Goal: Information Seeking & Learning: Learn about a topic

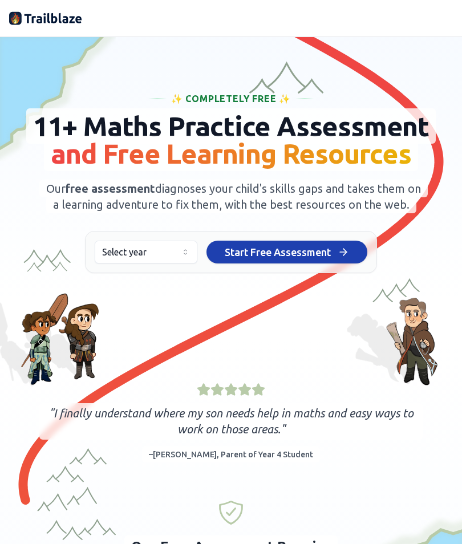
scroll to position [40, 0]
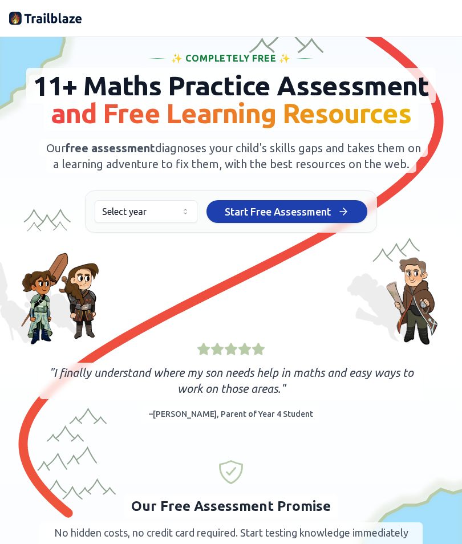
click at [187, 210] on icon "button" at bounding box center [185, 211] width 9 height 9
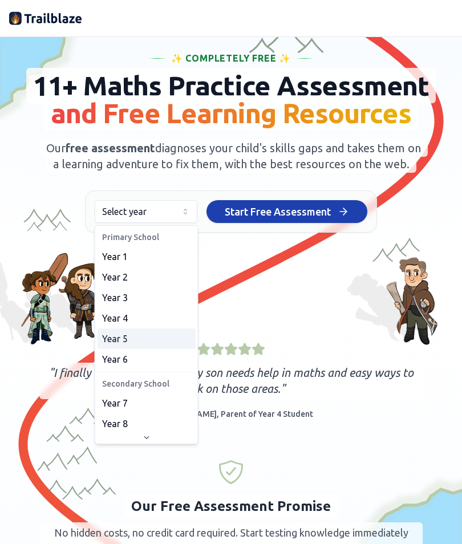
click at [145, 338] on div "Year 5" at bounding box center [146, 338] width 98 height 21
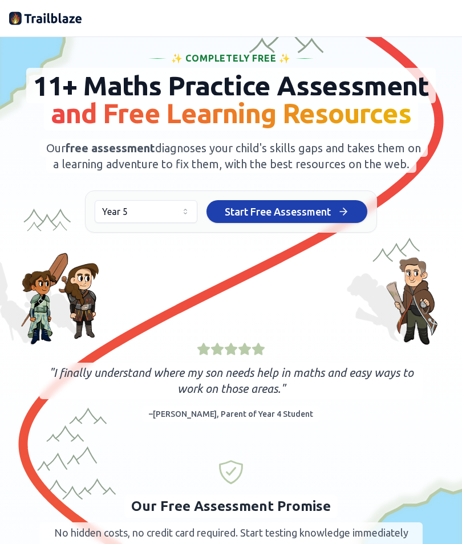
click at [285, 210] on span "Start Free Assessment" at bounding box center [277, 211] width 106 height 16
click at [329, 222] on button "Start Free Assessment Start Free Assessment" at bounding box center [286, 211] width 161 height 23
click at [334, 213] on button "Start Free Assessment Start Free Assessment" at bounding box center [286, 211] width 161 height 23
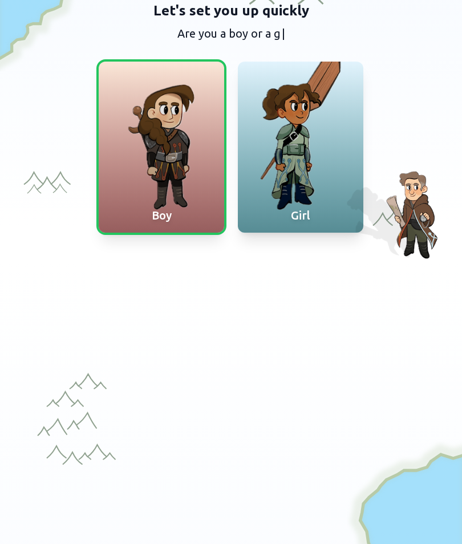
click at [327, 216] on div "Girl" at bounding box center [300, 215] width 125 height 34
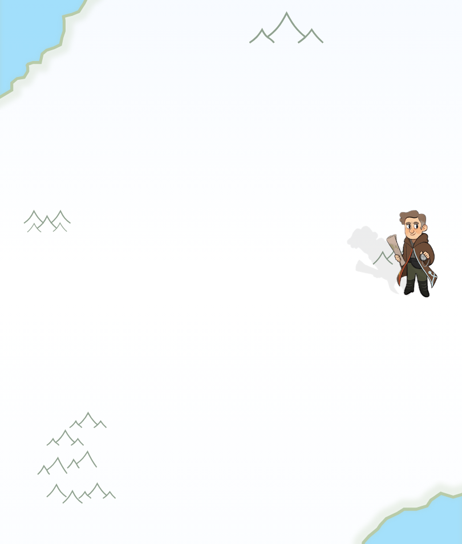
scroll to position [13, 0]
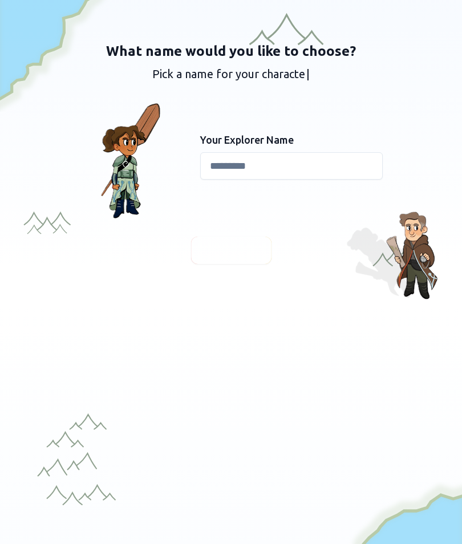
click at [344, 177] on input at bounding box center [291, 165] width 182 height 27
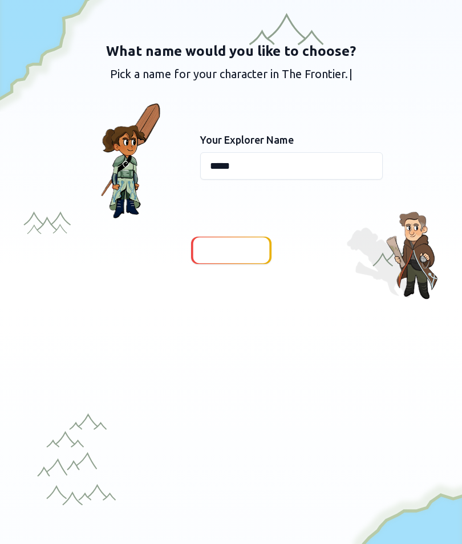
type input "*****"
click at [262, 254] on div at bounding box center [231, 250] width 76 height 26
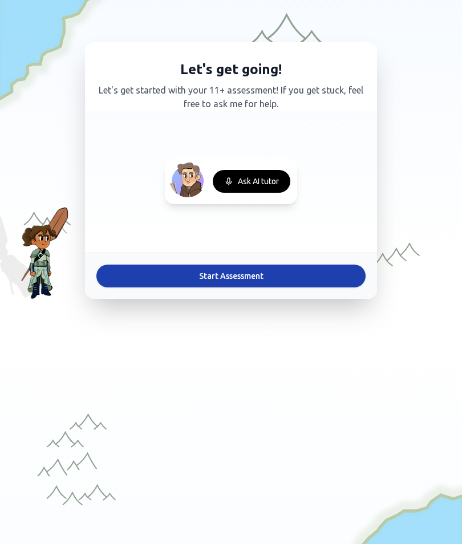
click at [306, 278] on button "Start Assessment" at bounding box center [230, 275] width 269 height 23
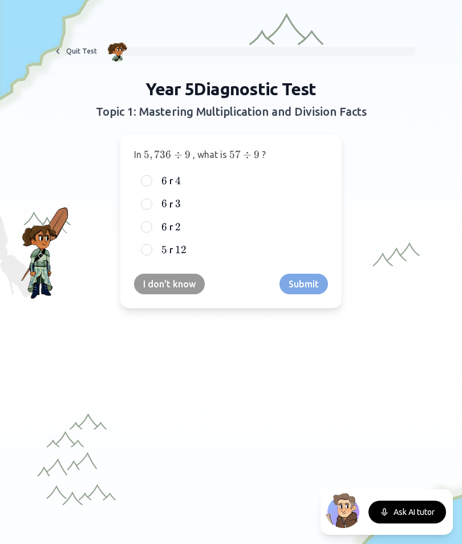
click at [185, 283] on button "I don't know" at bounding box center [169, 284] width 71 height 21
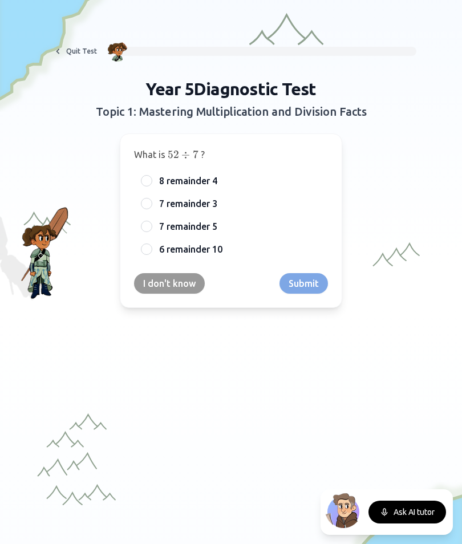
click at [145, 181] on div at bounding box center [146, 180] width 11 height 11
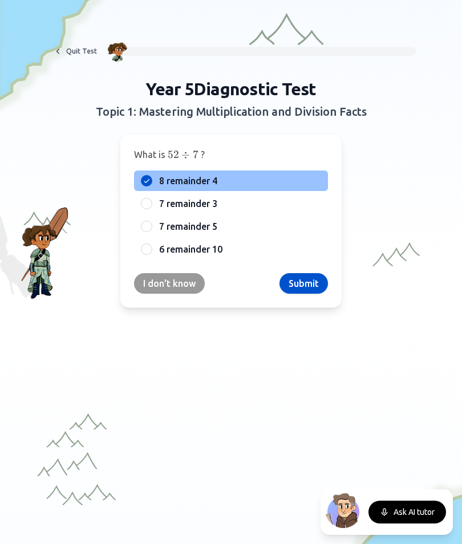
click at [316, 283] on button "Submit" at bounding box center [303, 283] width 48 height 21
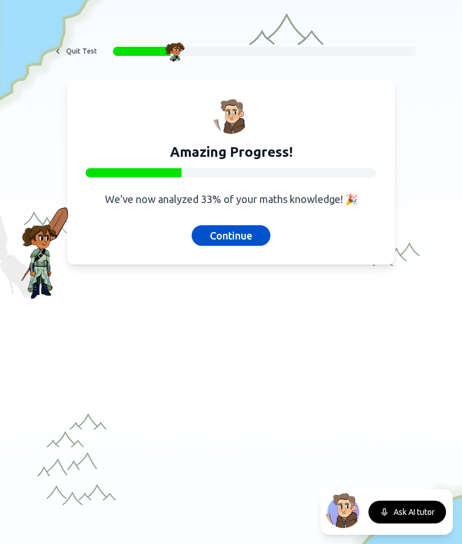
click at [243, 240] on button "Continue" at bounding box center [230, 235] width 79 height 21
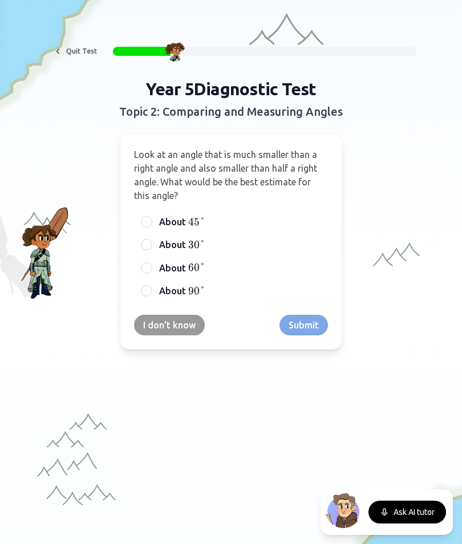
click at [413, 509] on button "Ask AI tutor" at bounding box center [406, 511] width 77 height 23
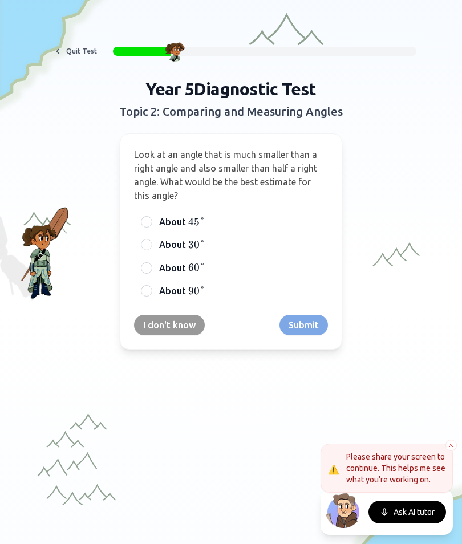
click at [401, 507] on button "Ask AI tutor" at bounding box center [406, 511] width 77 height 23
click at [152, 226] on div "About 45 ° 45° 45°" at bounding box center [231, 221] width 194 height 21
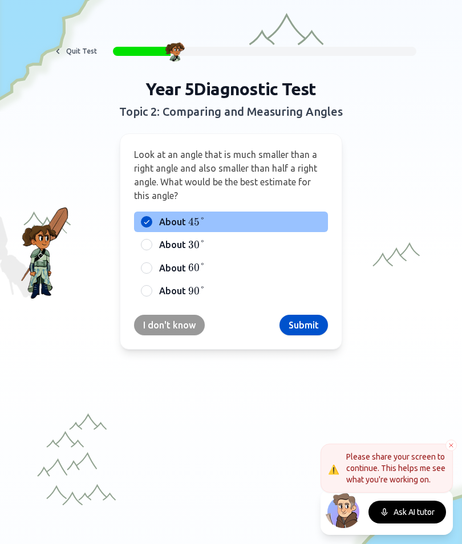
click at [313, 324] on button "Submit" at bounding box center [303, 325] width 48 height 21
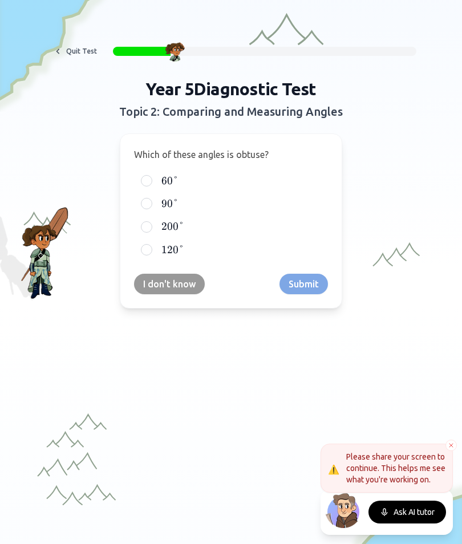
click at [149, 176] on div at bounding box center [146, 180] width 11 height 11
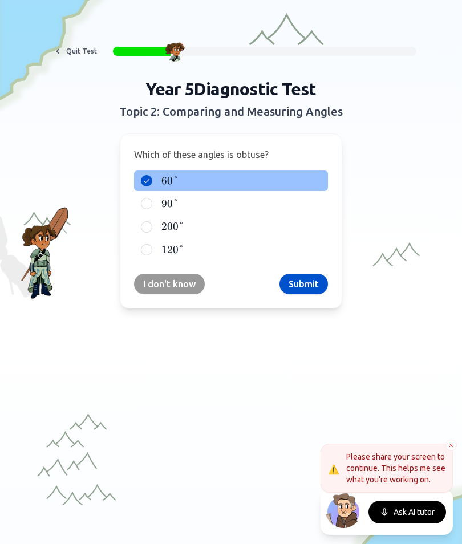
click at [316, 280] on button "Submit" at bounding box center [303, 284] width 48 height 21
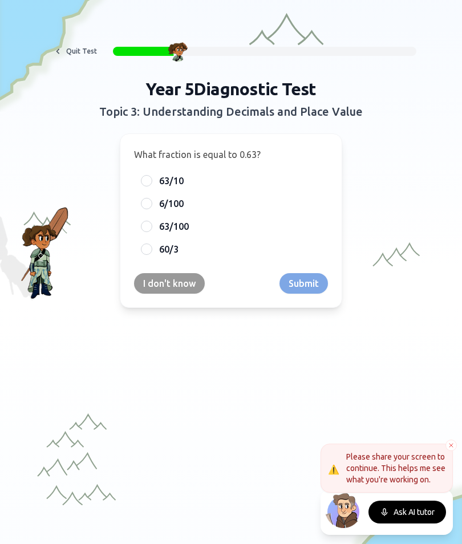
click at [148, 252] on div at bounding box center [146, 248] width 11 height 11
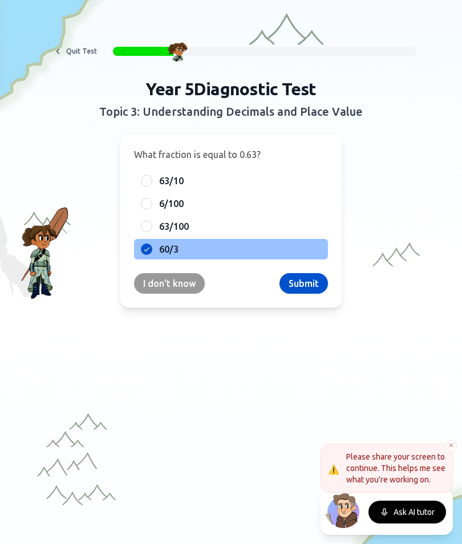
click at [317, 285] on button "Submit" at bounding box center [303, 283] width 48 height 21
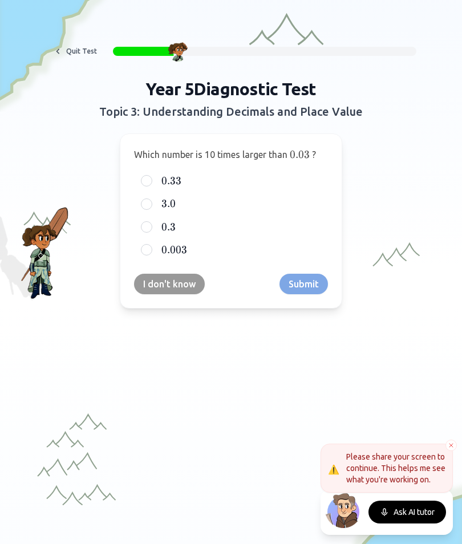
click at [150, 203] on div at bounding box center [146, 203] width 11 height 11
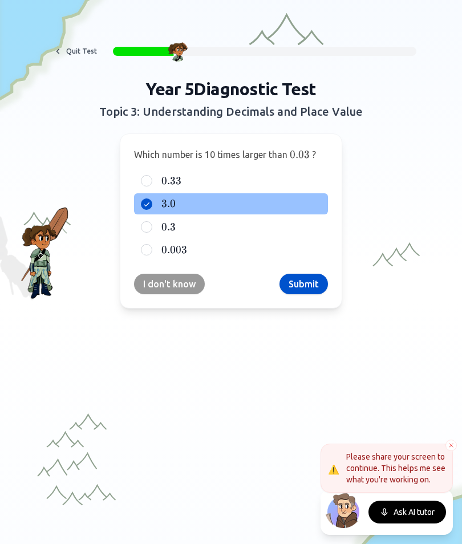
click at [320, 274] on button "Submit" at bounding box center [303, 284] width 48 height 21
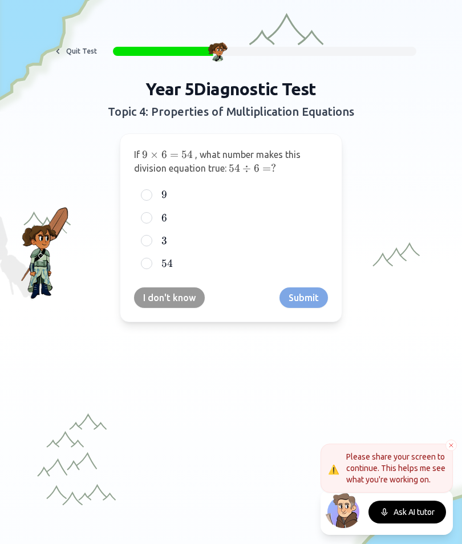
click at [418, 169] on div "Year 5 Diagnostic Test Topic 4: Properties of Multiplication Equations If 9 × 6…" at bounding box center [231, 200] width 438 height 243
click at [150, 271] on div "54 54 54" at bounding box center [231, 263] width 194 height 21
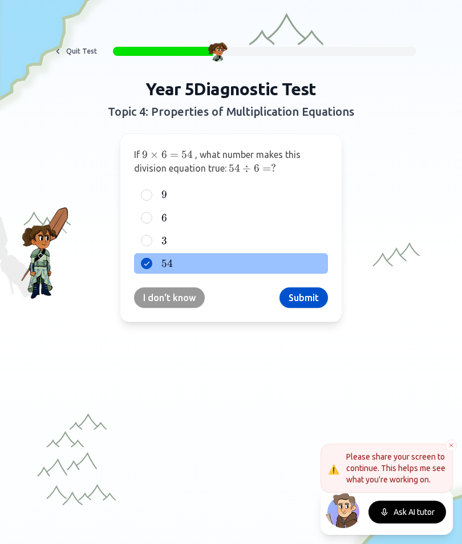
click at [311, 301] on button "Submit" at bounding box center [303, 297] width 48 height 21
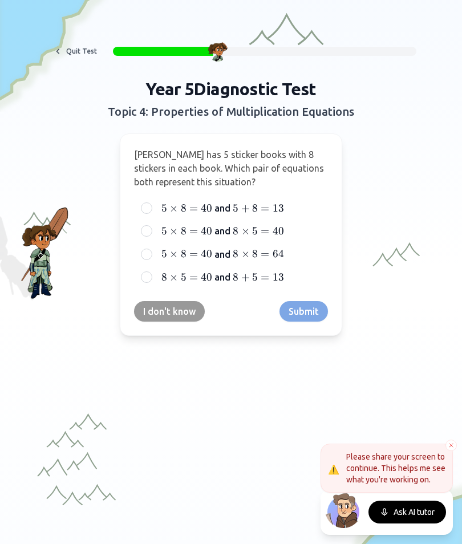
click at [142, 234] on div at bounding box center [146, 230] width 11 height 11
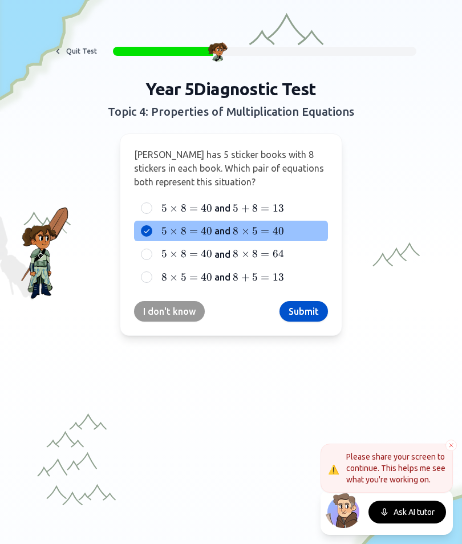
click at [314, 315] on button "Submit" at bounding box center [303, 311] width 48 height 21
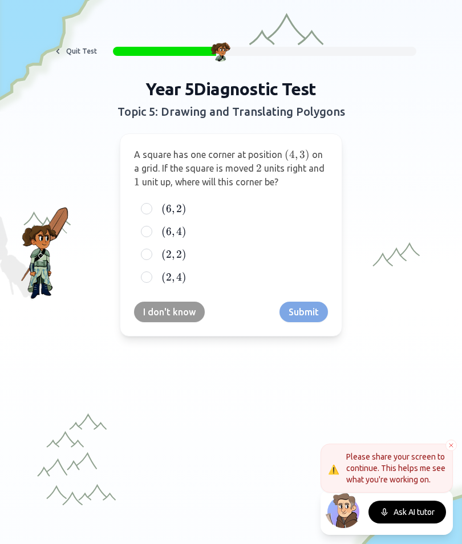
click at [162, 209] on span "(" at bounding box center [163, 208] width 5 height 13
click at [151, 209] on button "( 6 , 2 ) (6, 2) ( 6 , 2 )" at bounding box center [146, 208] width 9 height 9
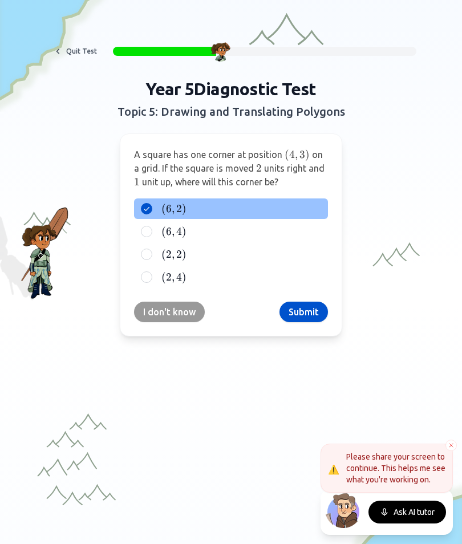
click at [319, 313] on button "Submit" at bounding box center [303, 311] width 48 height 21
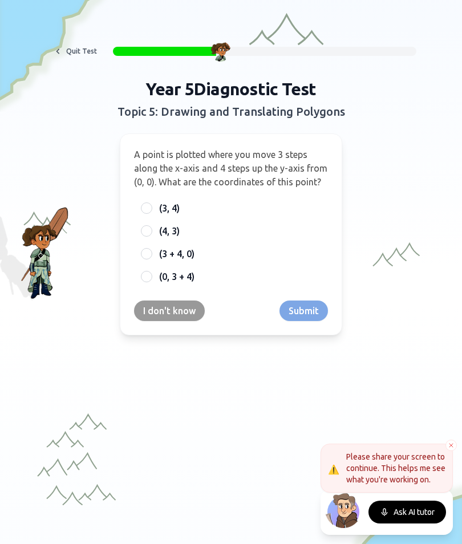
click at [176, 313] on button "I don't know" at bounding box center [169, 310] width 71 height 21
click at [175, 312] on div at bounding box center [231, 479] width 462 height 353
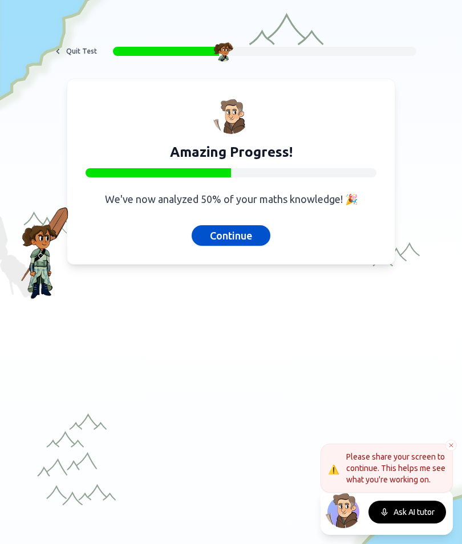
click at [251, 240] on button "Continue" at bounding box center [230, 235] width 79 height 21
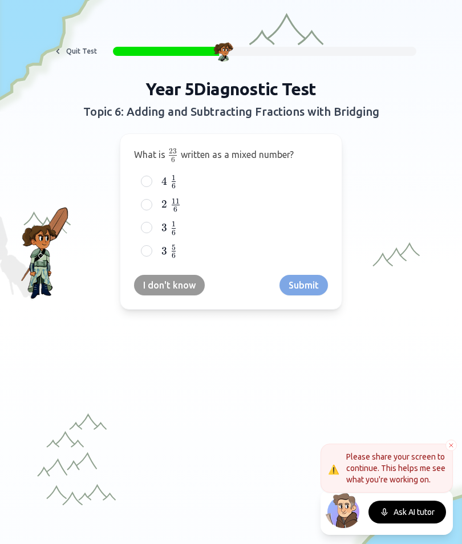
click at [142, 202] on div at bounding box center [146, 204] width 11 height 11
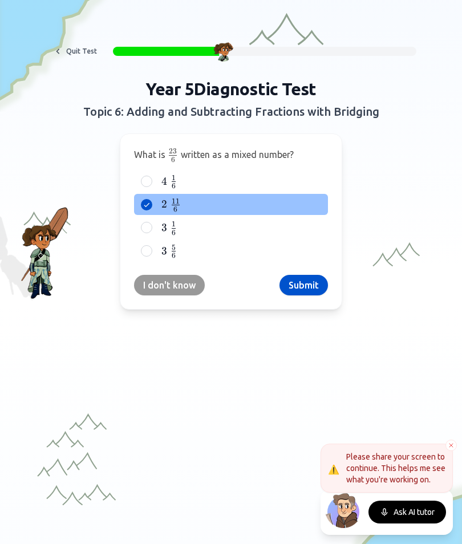
click at [303, 277] on button "Submit" at bounding box center [303, 285] width 48 height 21
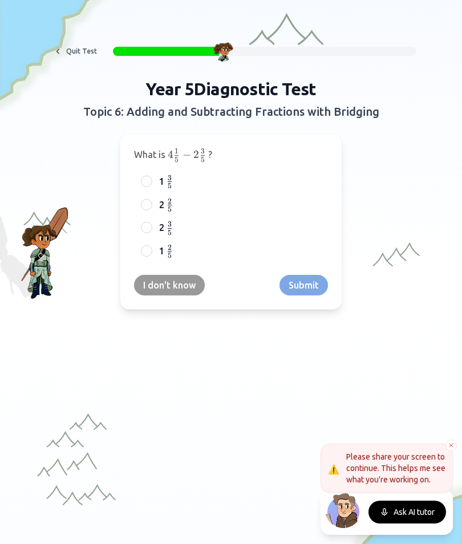
click at [155, 199] on div "2 2 5 \frac{2}{5} 5 2 ​" at bounding box center [231, 204] width 194 height 21
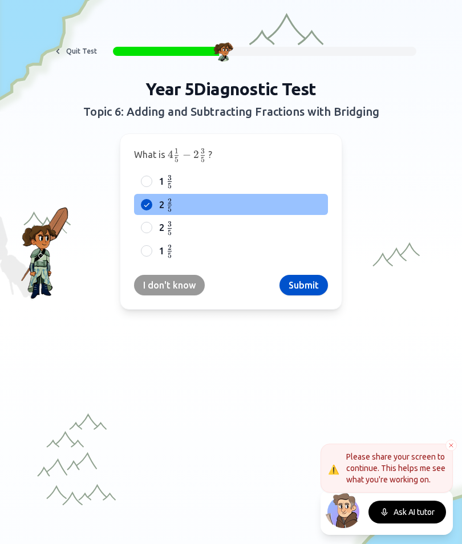
click at [312, 287] on button "Submit" at bounding box center [303, 285] width 48 height 21
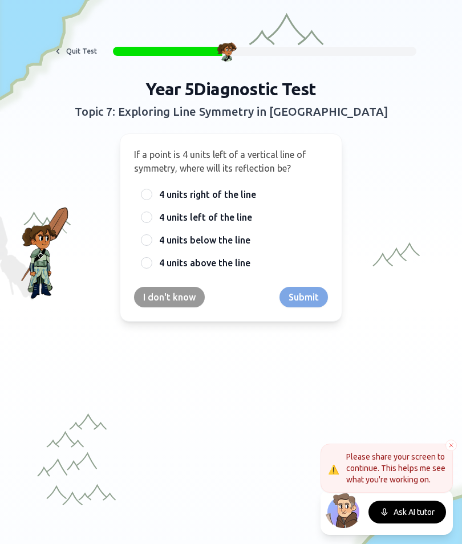
click at [150, 201] on div "4 units right of the line" at bounding box center [231, 194] width 194 height 21
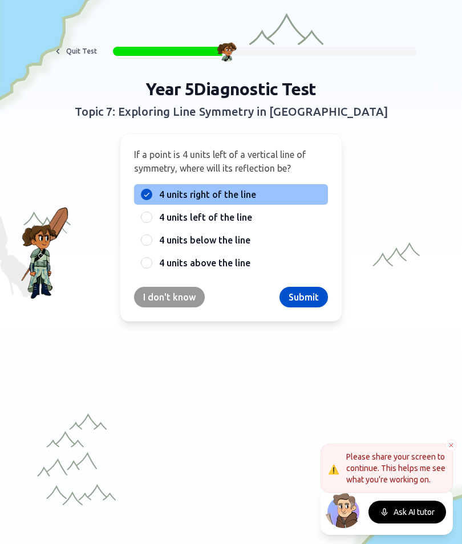
click at [327, 297] on button "Submit" at bounding box center [303, 297] width 48 height 21
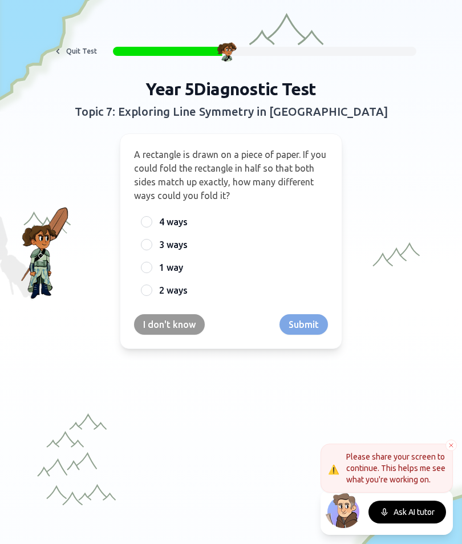
click at [150, 226] on div at bounding box center [146, 221] width 11 height 11
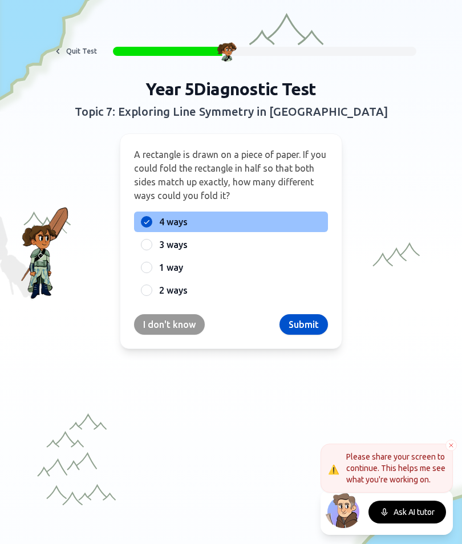
click at [155, 253] on div "3 ways" at bounding box center [231, 244] width 194 height 21
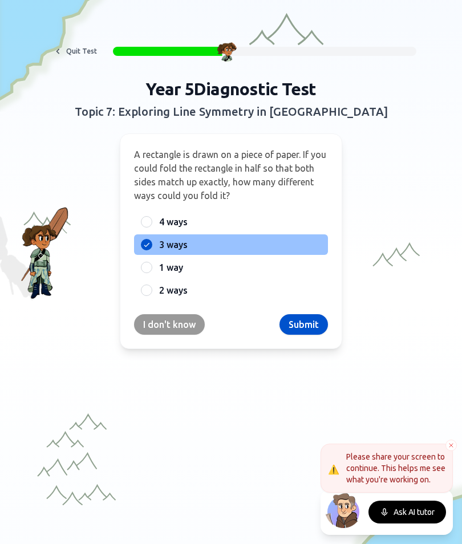
click at [321, 330] on button "Submit" at bounding box center [303, 324] width 48 height 21
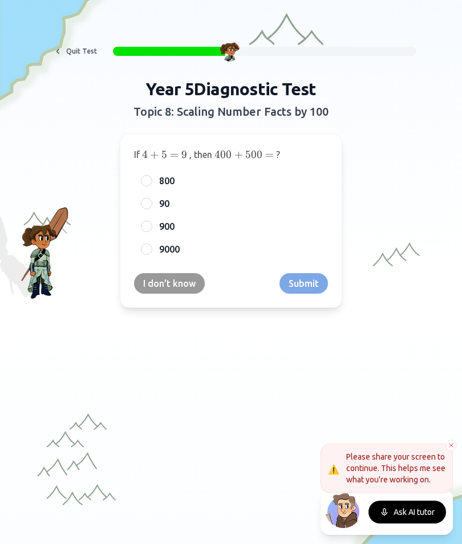
click at [153, 231] on div "900" at bounding box center [231, 226] width 194 height 21
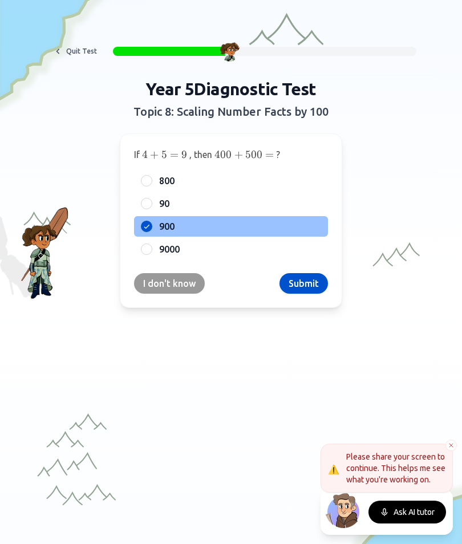
click at [300, 288] on button "Submit" at bounding box center [303, 283] width 48 height 21
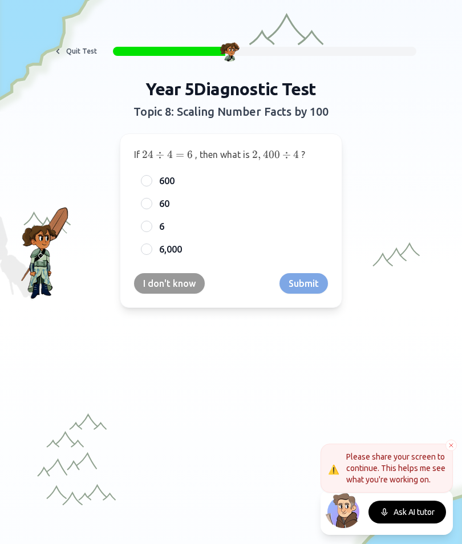
click at [159, 254] on span "6,000" at bounding box center [170, 249] width 23 height 14
click at [151, 254] on button "6,000" at bounding box center [146, 248] width 9 height 9
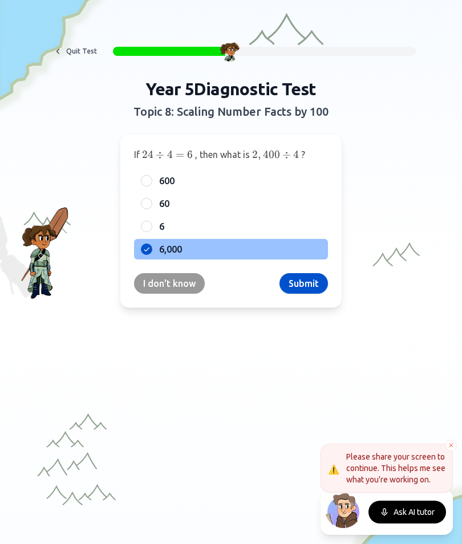
click at [313, 268] on div "If 24 ÷ 4 = 6 24 \div 4 = 6 24 ÷ 4 = 6 , then what is 2 , 400 ÷ 4 2,400 \div 4 …" at bounding box center [231, 220] width 222 height 174
click at [312, 279] on button "Submit" at bounding box center [303, 283] width 48 height 21
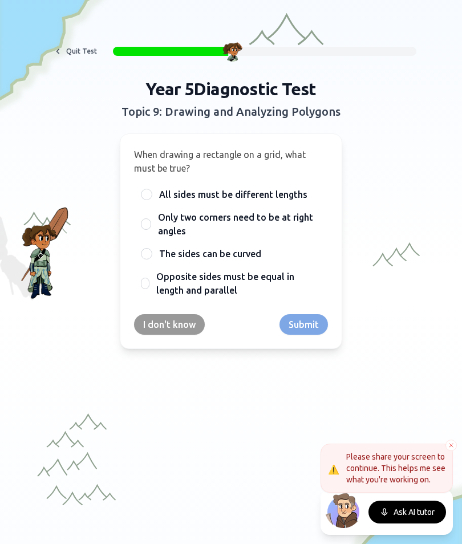
click at [148, 196] on div at bounding box center [146, 194] width 11 height 11
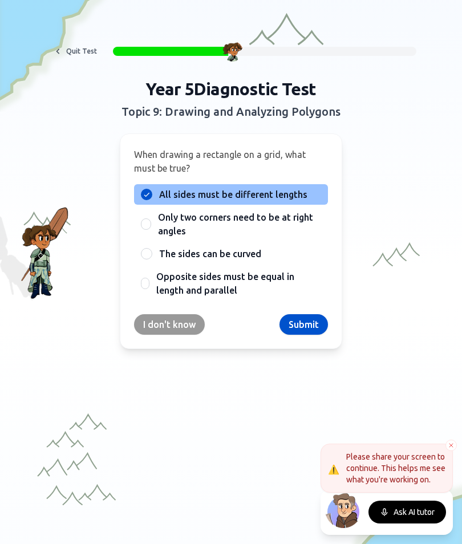
click at [303, 333] on button "Submit" at bounding box center [303, 324] width 48 height 21
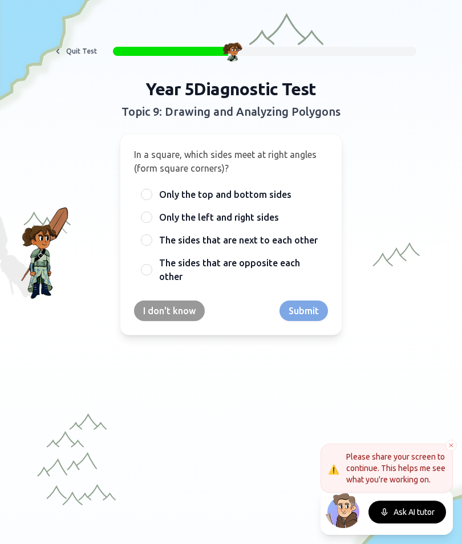
click at [137, 222] on div "Only the left and right sides" at bounding box center [231, 217] width 194 height 21
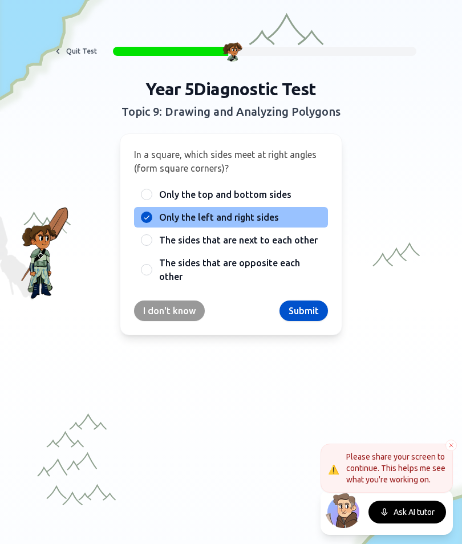
click at [306, 309] on button "Submit" at bounding box center [303, 310] width 48 height 21
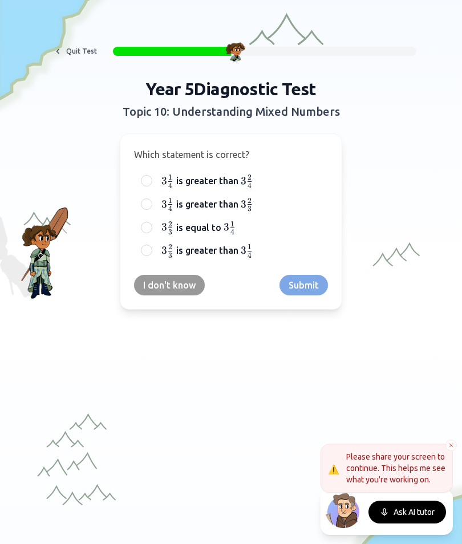
click at [305, 285] on div "I don't know Submit" at bounding box center [231, 285] width 194 height 21
click at [134, 185] on div "3 1 4 3\frac{1}{4} 3 4 1 ​ is greater than 3 2 4 3\frac{2}{4} 3 4 2 ​" at bounding box center [231, 180] width 194 height 21
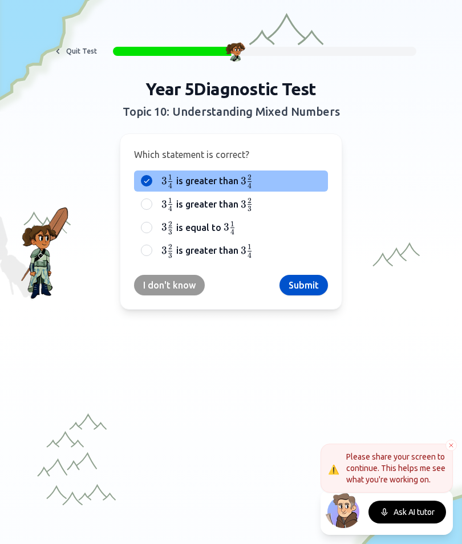
click at [315, 281] on button "Submit" at bounding box center [303, 285] width 48 height 21
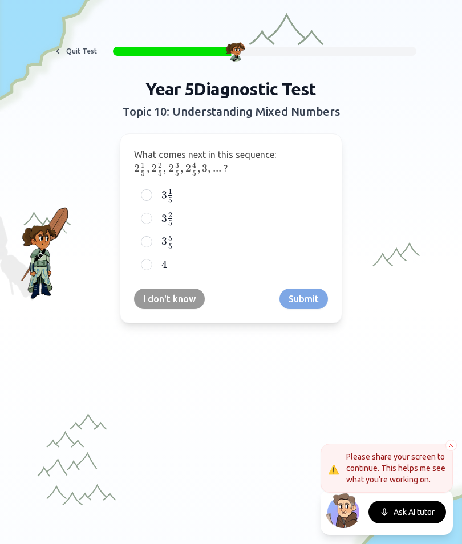
click at [141, 193] on div at bounding box center [146, 194] width 11 height 11
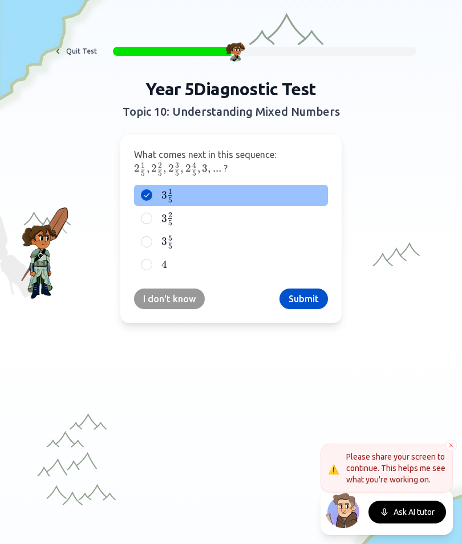
click at [313, 303] on button "Submit" at bounding box center [303, 298] width 48 height 21
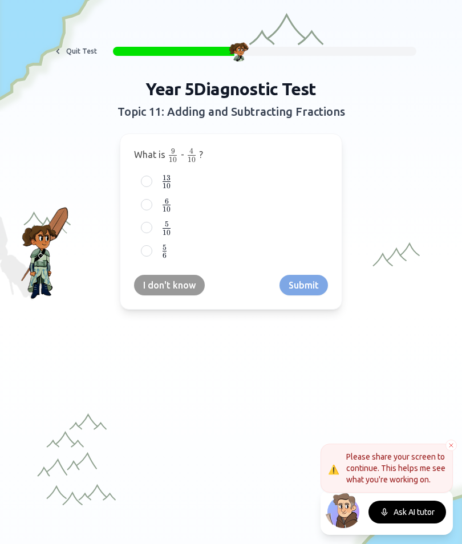
click at [140, 226] on div "5 10 {5 \over 10} 10 5 ​" at bounding box center [231, 227] width 194 height 21
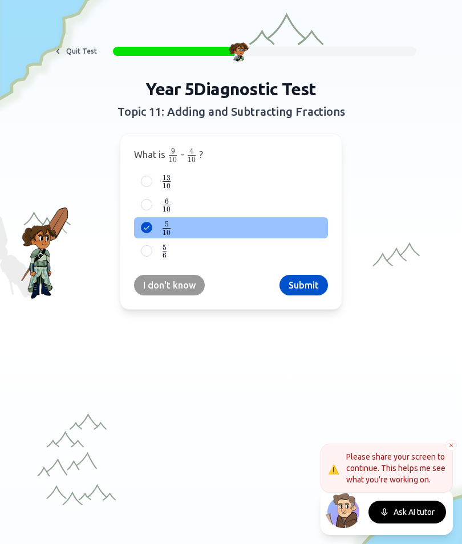
click at [144, 209] on div at bounding box center [146, 204] width 11 height 11
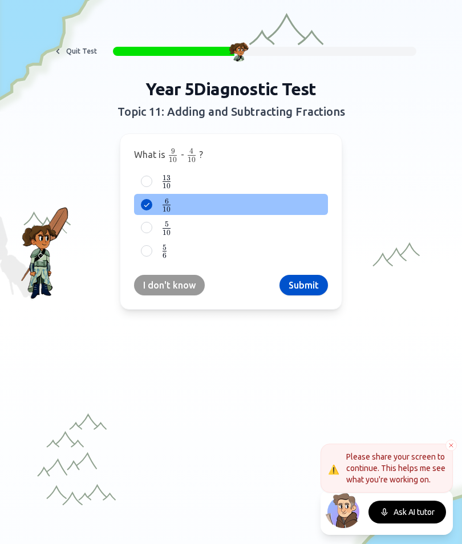
click at [303, 291] on button "Submit" at bounding box center [303, 285] width 48 height 21
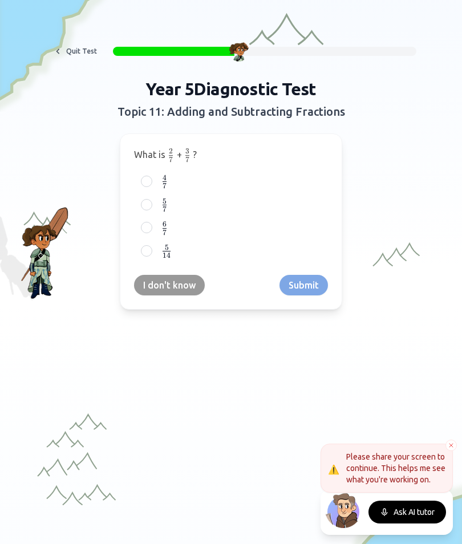
click at [134, 202] on div "5 7 {5 \over 7} 7 5 ​" at bounding box center [231, 204] width 194 height 21
click at [308, 289] on button "Submit" at bounding box center [303, 285] width 48 height 21
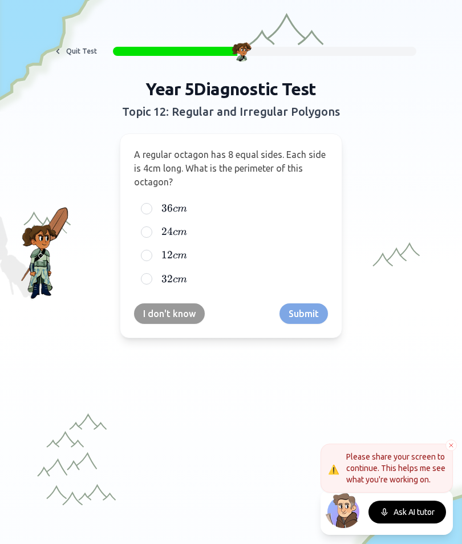
click at [316, 312] on div "I don't know Submit" at bounding box center [231, 313] width 194 height 21
click at [312, 322] on div "A regular octagon has 8 equal sides. Each side is 4cm long. What is the perimet…" at bounding box center [231, 235] width 222 height 205
click at [166, 235] on span "24" at bounding box center [166, 231] width 11 height 13
click at [151, 235] on button "24 c m 24cm 24 c m" at bounding box center [146, 231] width 9 height 9
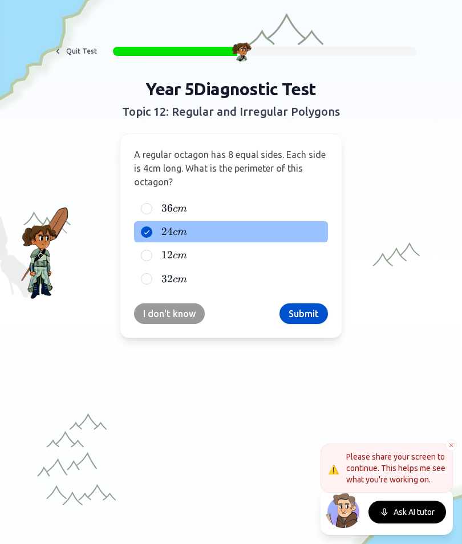
click at [316, 312] on button "Submit" at bounding box center [303, 313] width 48 height 21
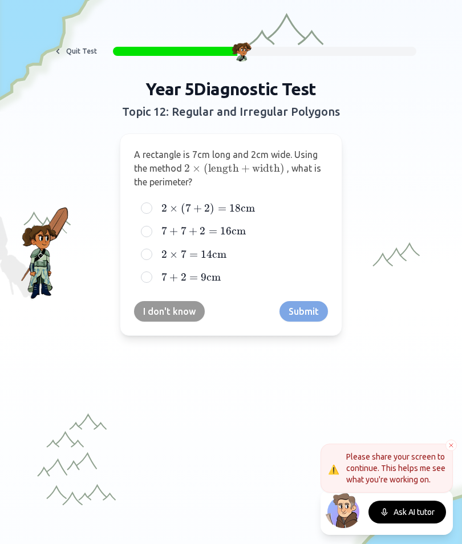
click at [142, 226] on div at bounding box center [146, 231] width 11 height 11
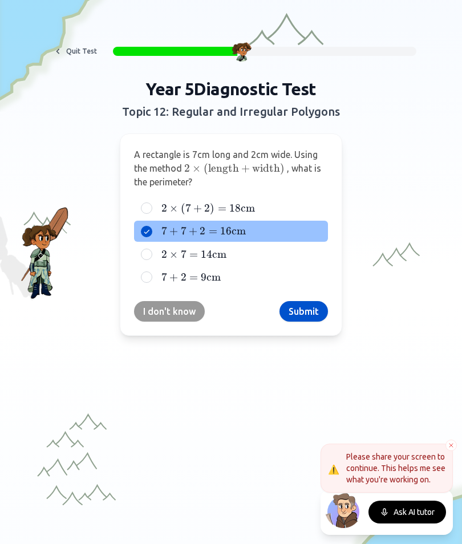
click at [321, 313] on button "Submit" at bounding box center [303, 311] width 48 height 21
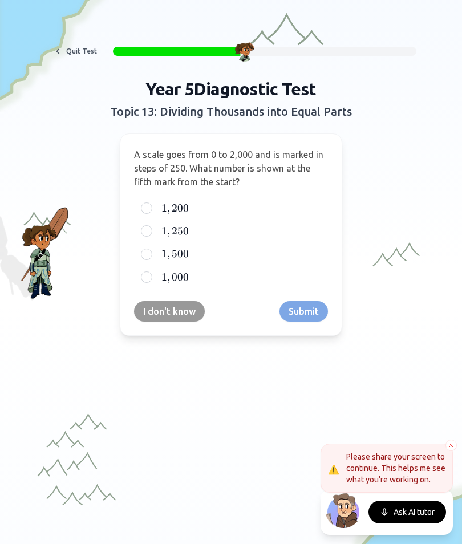
click at [302, 309] on div "I don't know Submit" at bounding box center [231, 311] width 194 height 21
click at [136, 280] on div "1 , 000 1,000 1 , 000" at bounding box center [231, 277] width 194 height 21
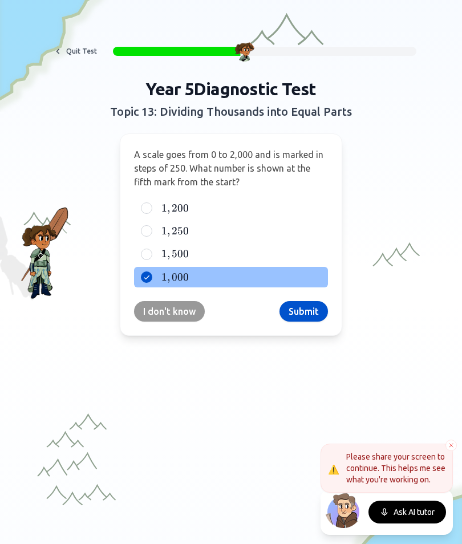
click at [312, 313] on button "Submit" at bounding box center [303, 311] width 48 height 21
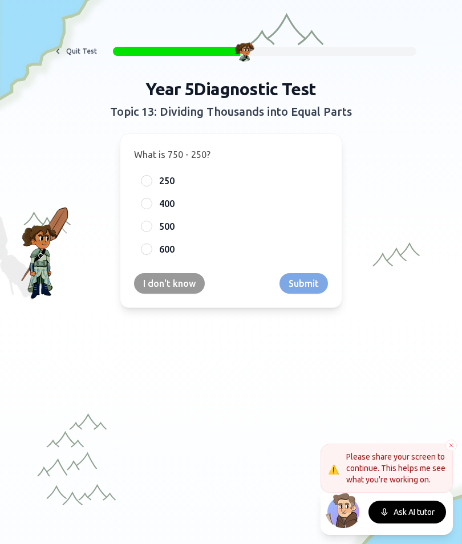
click at [138, 227] on div "500" at bounding box center [231, 226] width 194 height 21
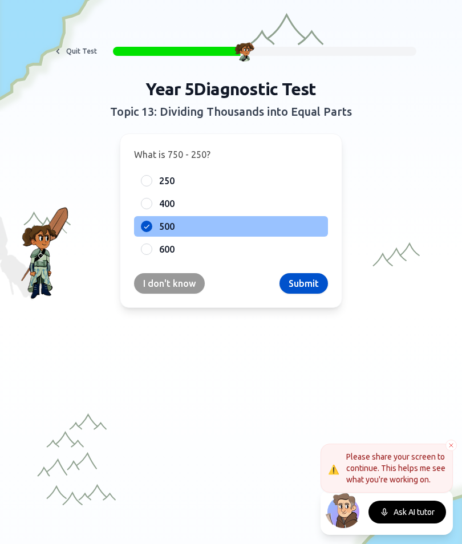
click at [312, 288] on button "Submit" at bounding box center [303, 283] width 48 height 21
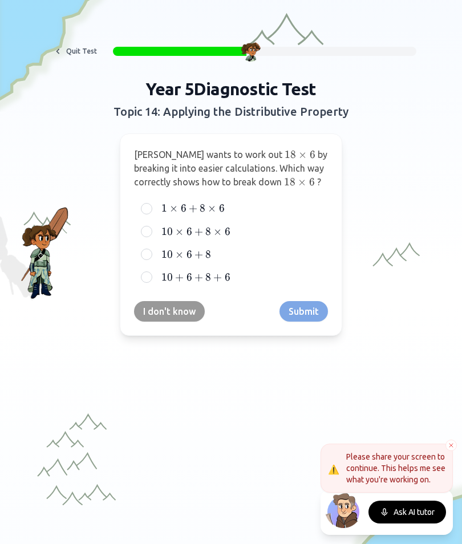
click at [160, 259] on label "10 × 6 + 8 10 \times 6 + 8 10 × 6 + 8" at bounding box center [240, 254] width 162 height 14
click at [151, 259] on button "10 × 6 + 8 10 \times 6 + 8 10 × 6 + 8" at bounding box center [146, 254] width 9 height 9
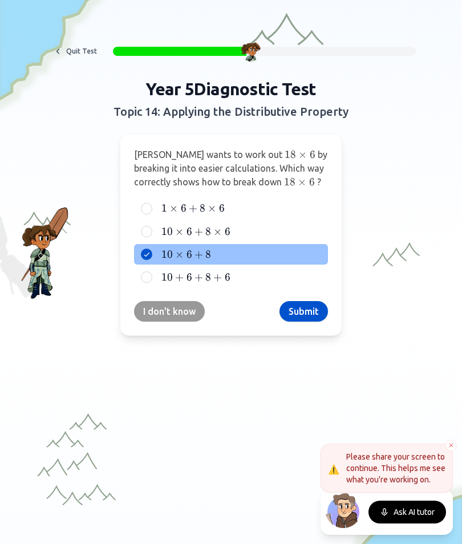
click at [299, 315] on button "Submit" at bounding box center [303, 311] width 48 height 21
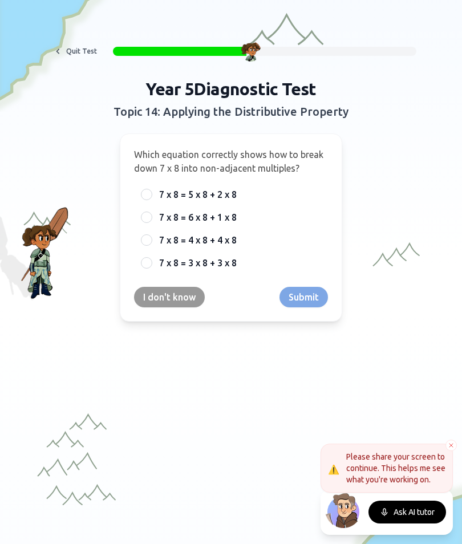
click at [144, 203] on div "7 x 8 = 5 x 8 + 2 x 8" at bounding box center [231, 194] width 194 height 21
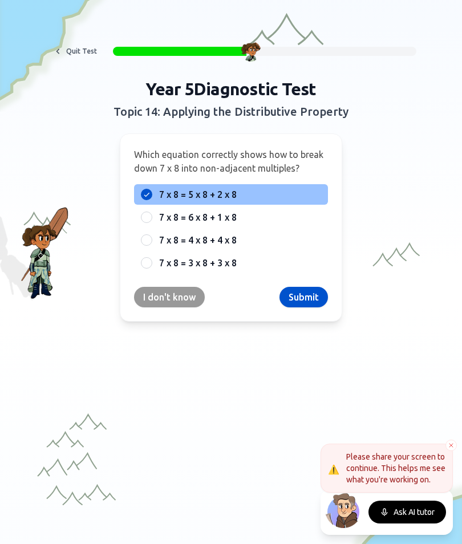
click at [293, 295] on button "Submit" at bounding box center [303, 297] width 48 height 21
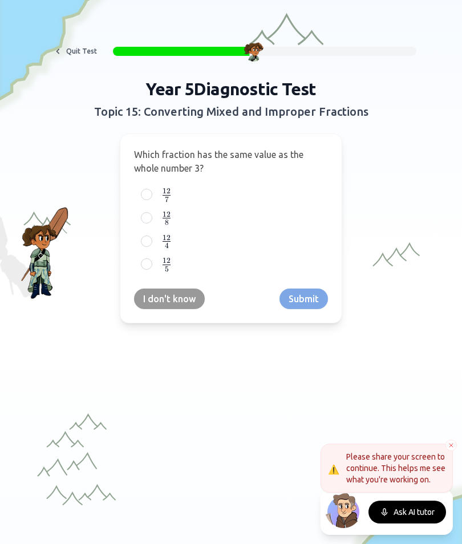
click at [145, 219] on div at bounding box center [146, 217] width 11 height 11
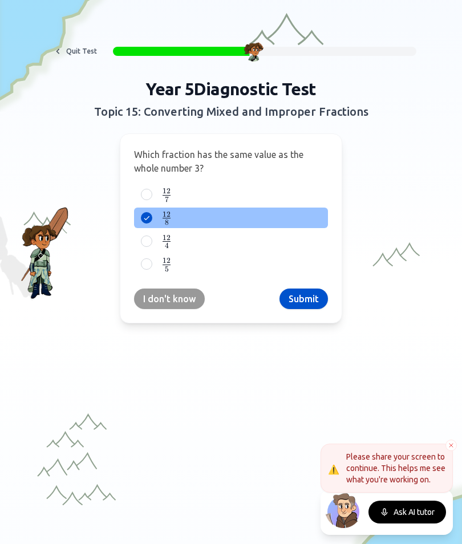
click at [302, 307] on button "Submit" at bounding box center [303, 298] width 48 height 21
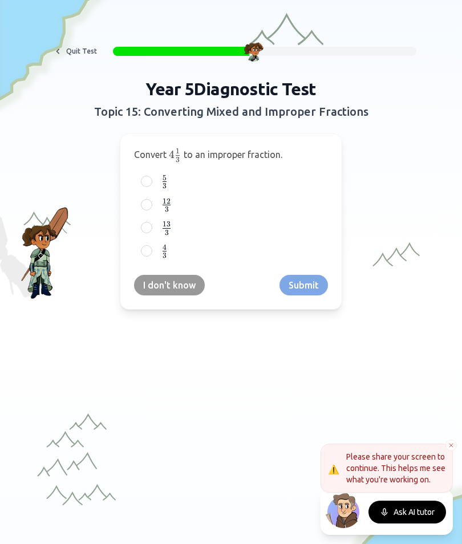
click at [303, 308] on div at bounding box center [231, 479] width 462 height 353
click at [296, 284] on div "I don't know Submit" at bounding box center [231, 285] width 194 height 21
click at [144, 229] on div at bounding box center [146, 227] width 11 height 11
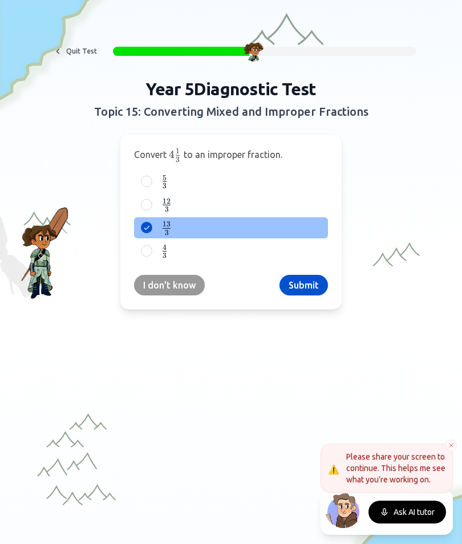
click at [316, 286] on button "Submit" at bounding box center [303, 285] width 48 height 21
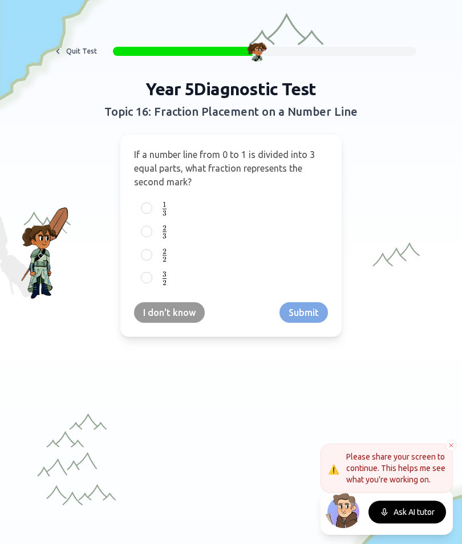
click at [148, 217] on div "1 3 \frac{1}{3} 3 1 ​" at bounding box center [231, 208] width 194 height 21
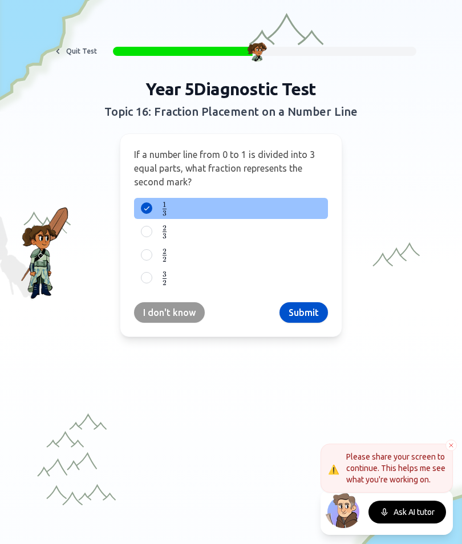
click at [299, 313] on button "Submit" at bounding box center [303, 312] width 48 height 21
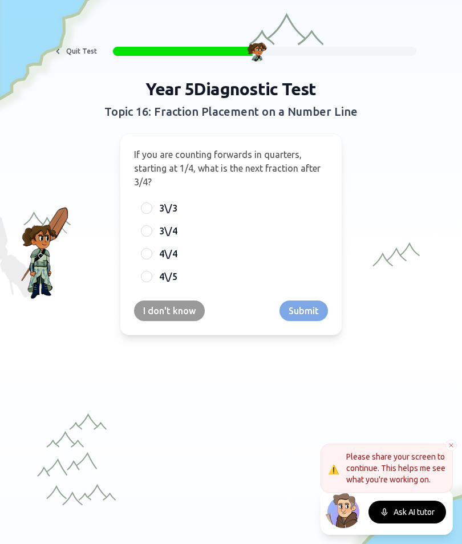
click at [145, 213] on div at bounding box center [146, 207] width 11 height 11
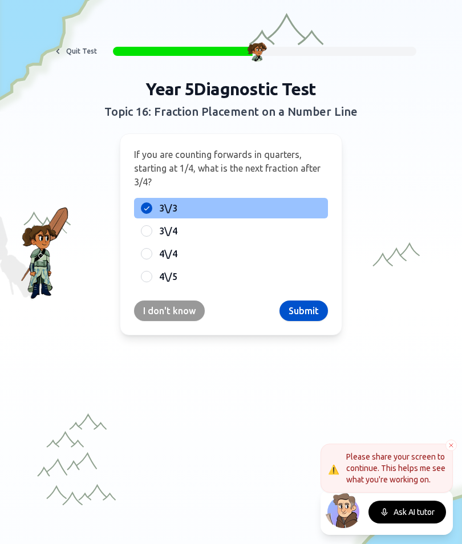
click at [287, 318] on button "Submit" at bounding box center [303, 310] width 48 height 21
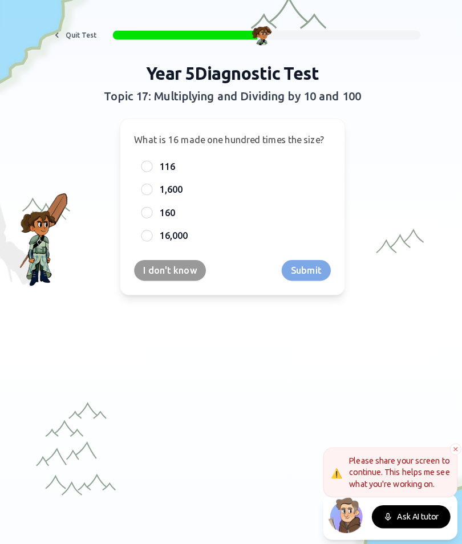
scroll to position [25, 0]
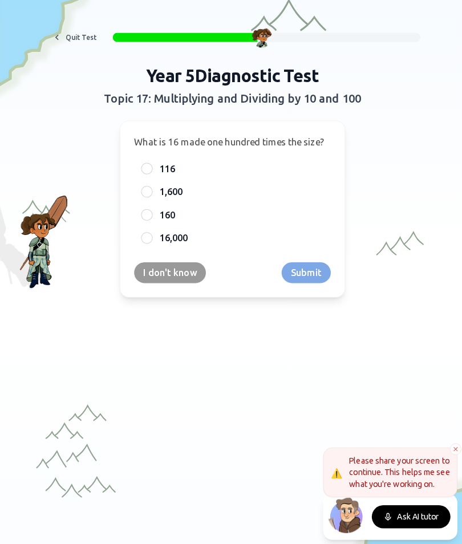
click at [151, 236] on div "16,000" at bounding box center [231, 237] width 194 height 21
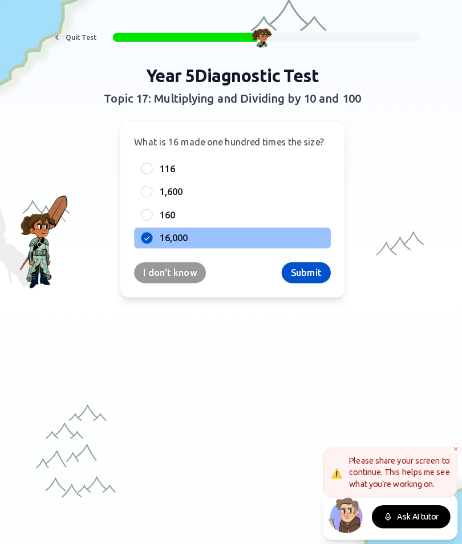
click at [304, 279] on button "Submit" at bounding box center [303, 271] width 48 height 21
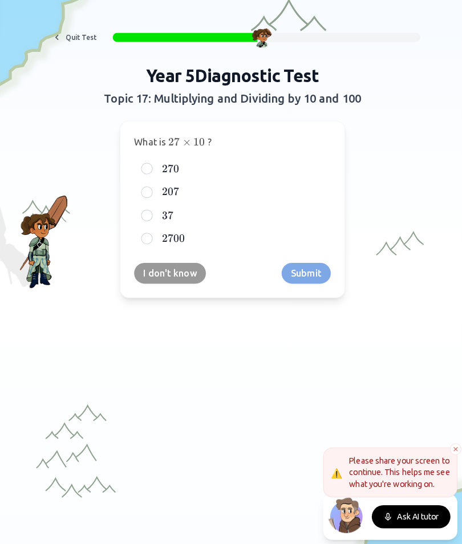
click at [152, 164] on div "270 270 270" at bounding box center [231, 168] width 194 height 21
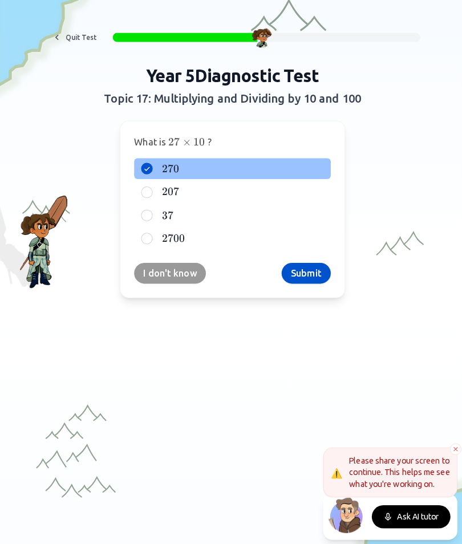
click at [305, 269] on button "Submit" at bounding box center [303, 272] width 48 height 21
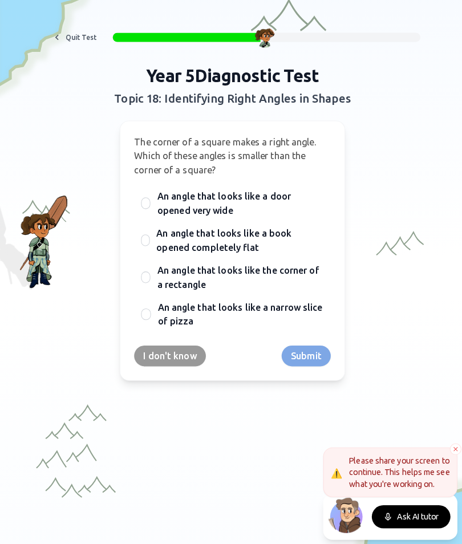
click at [145, 211] on div "An angle that looks like a door opened very wide" at bounding box center [231, 203] width 194 height 34
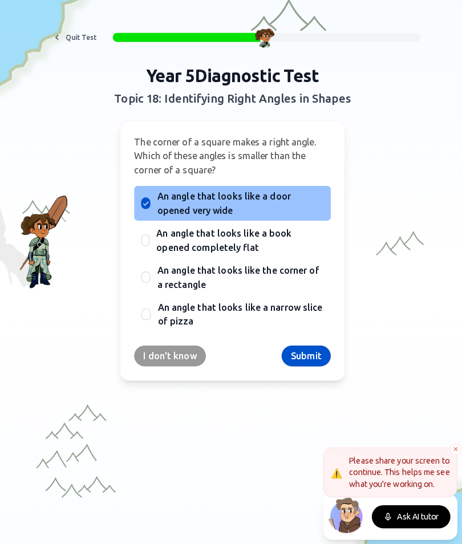
click at [303, 357] on button "Submit" at bounding box center [303, 353] width 48 height 21
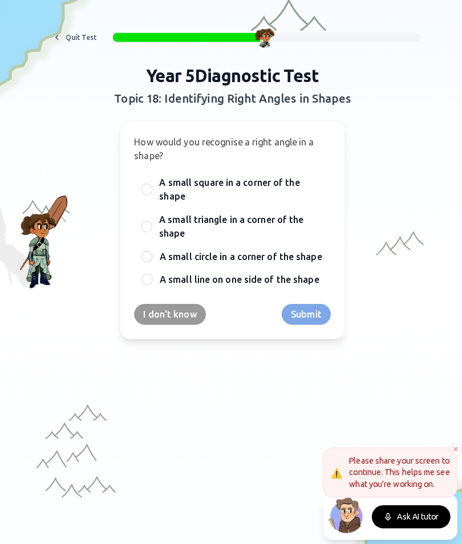
click at [146, 228] on div at bounding box center [146, 225] width 11 height 11
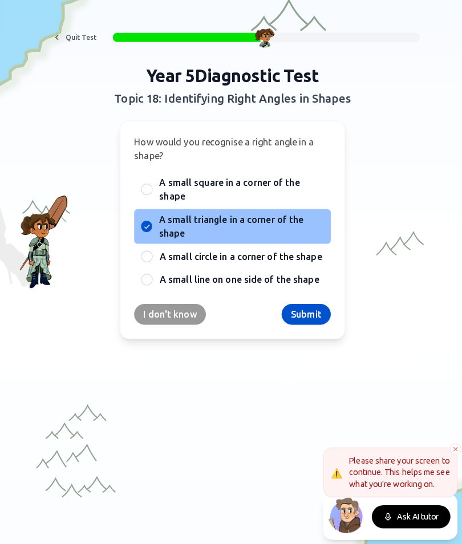
click at [287, 317] on button "Submit" at bounding box center [303, 312] width 48 height 21
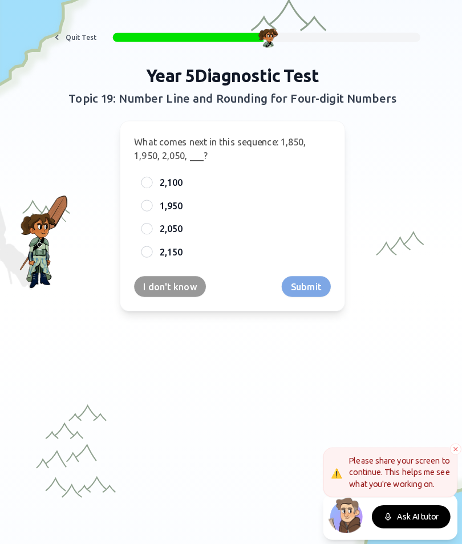
click at [144, 254] on div at bounding box center [146, 250] width 11 height 11
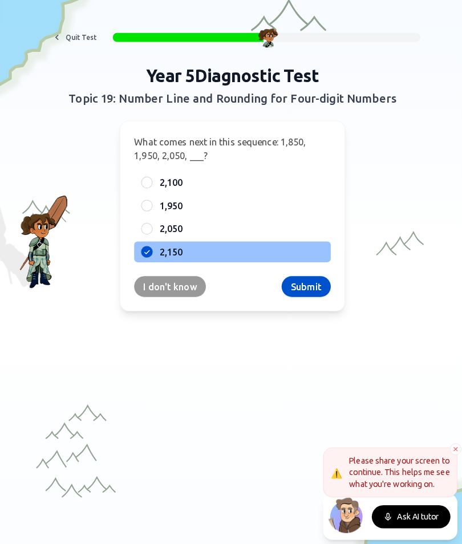
click at [295, 275] on button "Submit" at bounding box center [303, 285] width 48 height 21
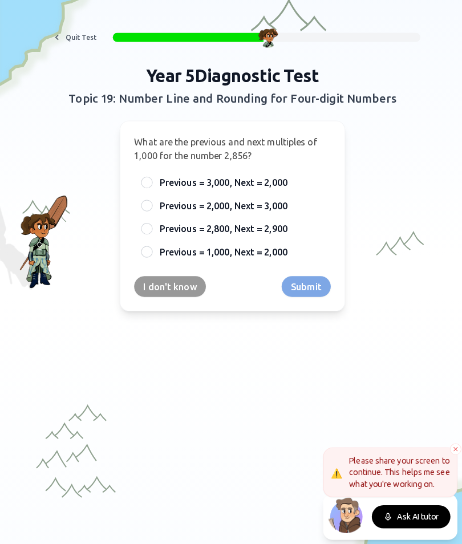
click at [141, 207] on div at bounding box center [146, 204] width 11 height 11
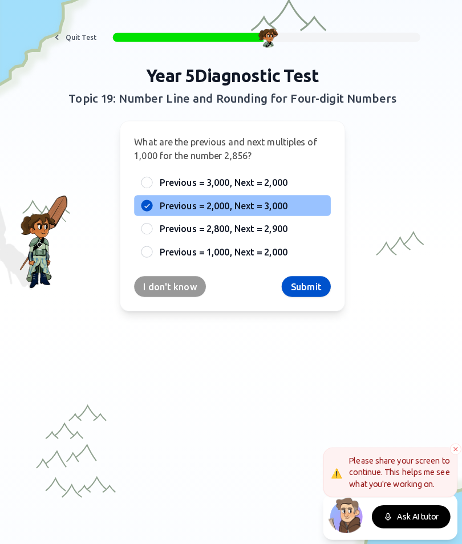
click at [301, 277] on button "Submit" at bounding box center [303, 285] width 48 height 21
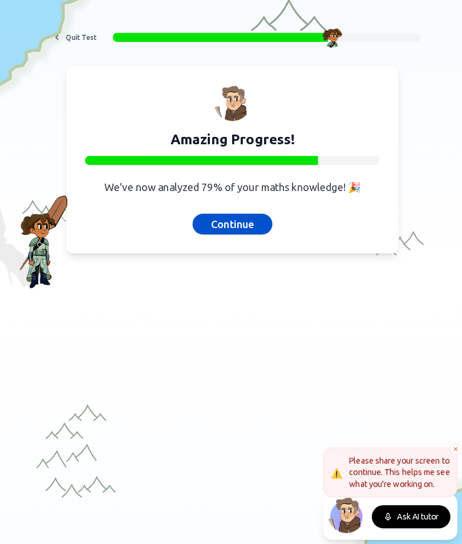
click at [213, 213] on button "Continue" at bounding box center [230, 223] width 79 height 21
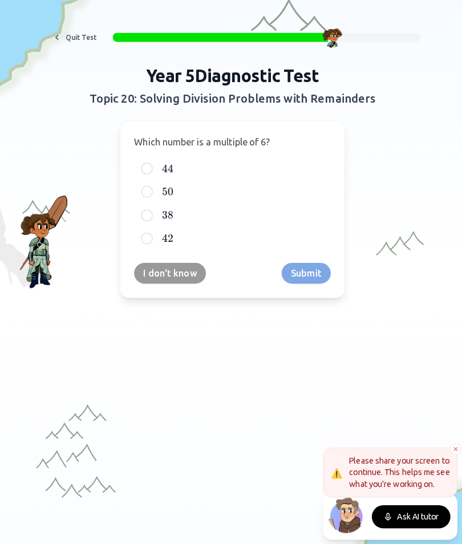
click at [140, 239] on div "42 42 42" at bounding box center [231, 237] width 194 height 21
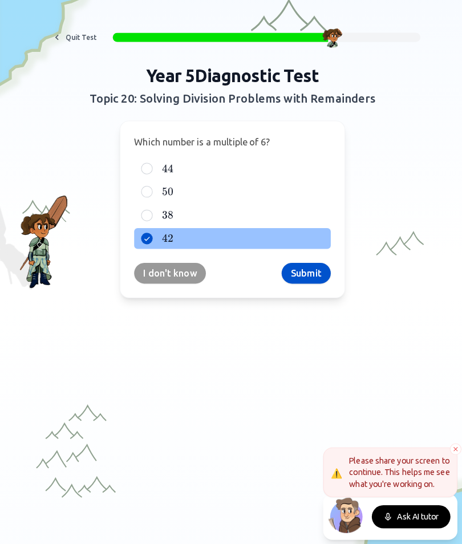
click at [305, 274] on button "Submit" at bounding box center [303, 272] width 48 height 21
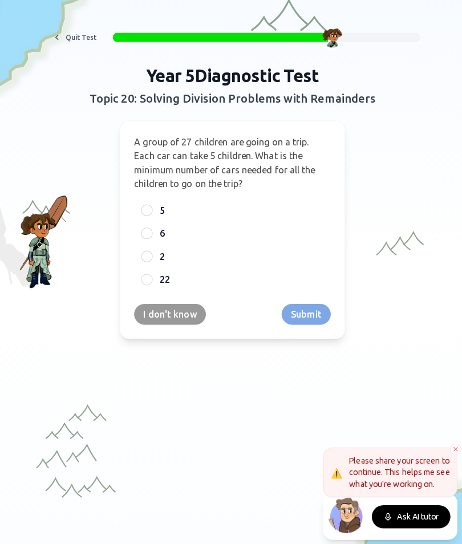
click at [142, 274] on div at bounding box center [146, 277] width 11 height 11
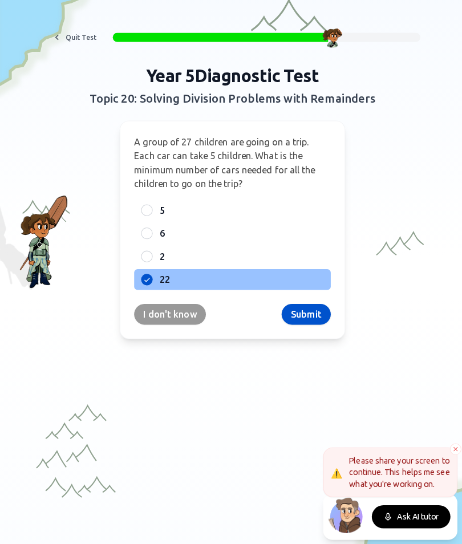
click at [301, 308] on button "Submit" at bounding box center [303, 312] width 48 height 21
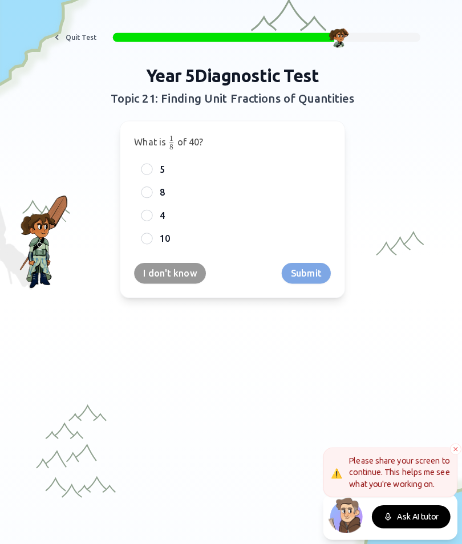
click at [319, 271] on div "I don't know Submit" at bounding box center [231, 272] width 194 height 21
click at [148, 198] on div "8" at bounding box center [231, 192] width 194 height 21
click at [314, 278] on button "Submit" at bounding box center [303, 272] width 48 height 21
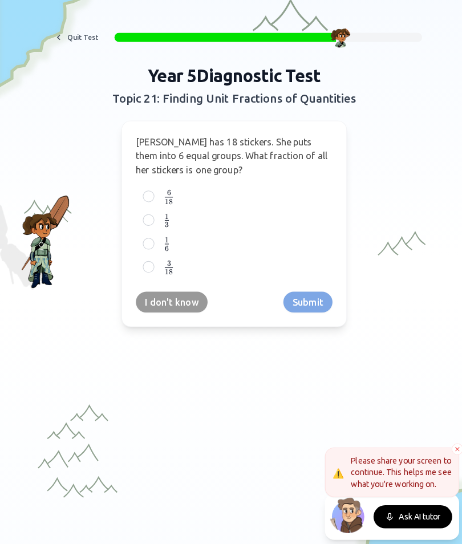
click at [139, 263] on div "3 18 \frac{3}{18} 18 3 ​" at bounding box center [231, 265] width 194 height 21
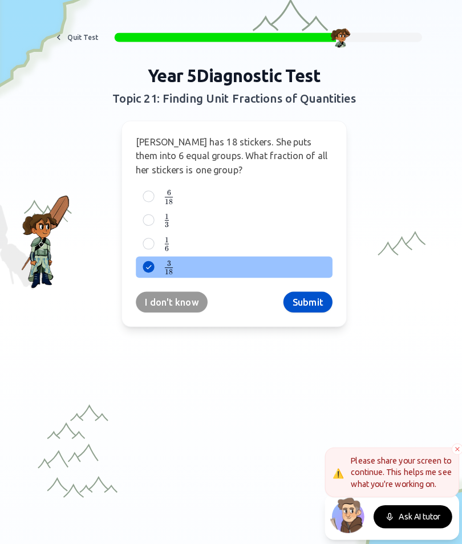
click at [319, 299] on button "Submit" at bounding box center [303, 300] width 48 height 21
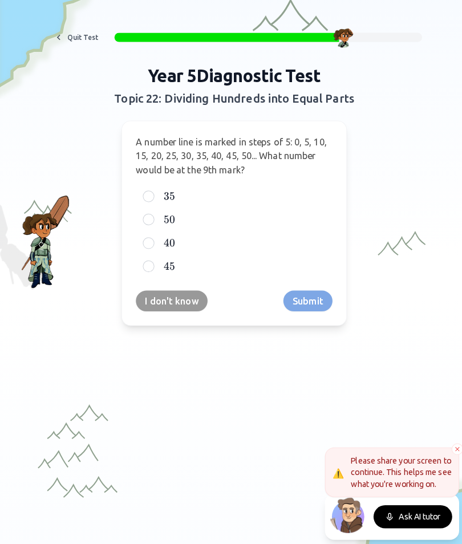
click at [141, 265] on div at bounding box center [146, 264] width 11 height 11
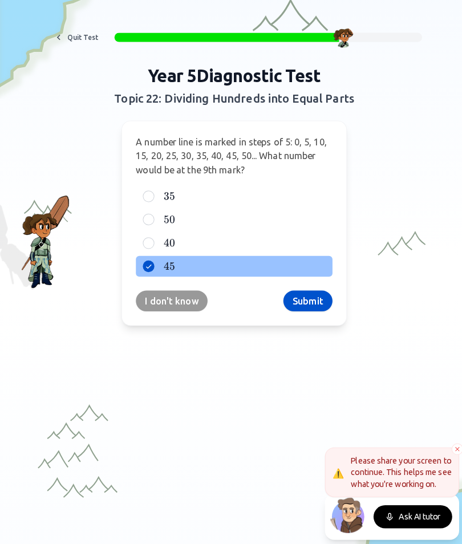
click at [305, 297] on button "Submit" at bounding box center [303, 299] width 48 height 21
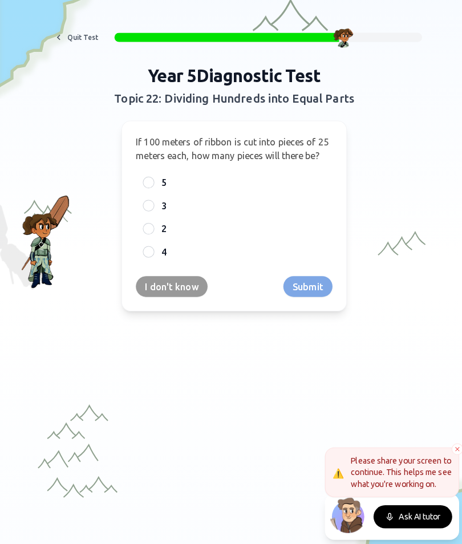
click at [143, 203] on div at bounding box center [146, 204] width 11 height 11
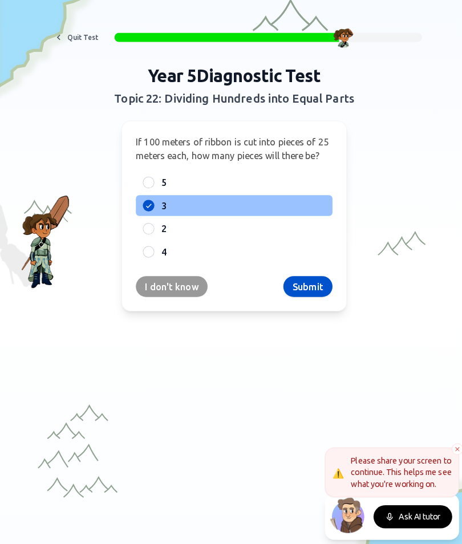
click at [141, 184] on div "5" at bounding box center [231, 182] width 194 height 21
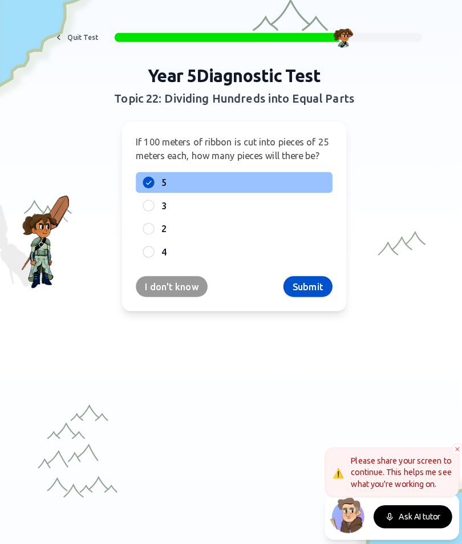
click at [306, 287] on button "Submit" at bounding box center [303, 285] width 48 height 21
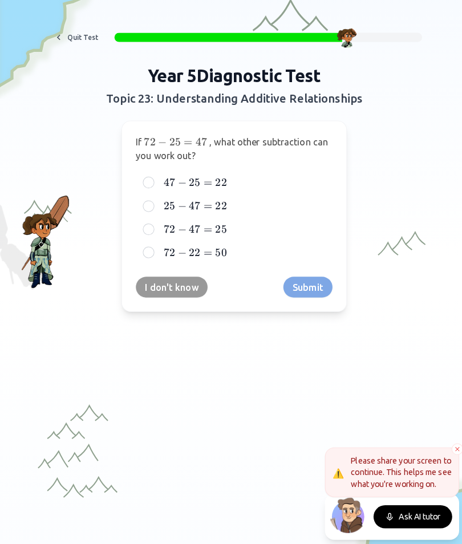
click at [312, 291] on div "I don't know Submit" at bounding box center [231, 285] width 194 height 21
click at [144, 195] on div "25 − 47 = 22 25 - 47 = 22 25 − 47 = 22" at bounding box center [231, 205] width 194 height 21
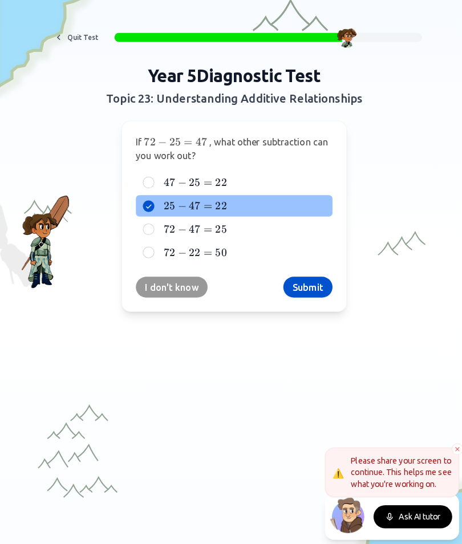
click at [312, 282] on button "Submit" at bounding box center [303, 285] width 48 height 21
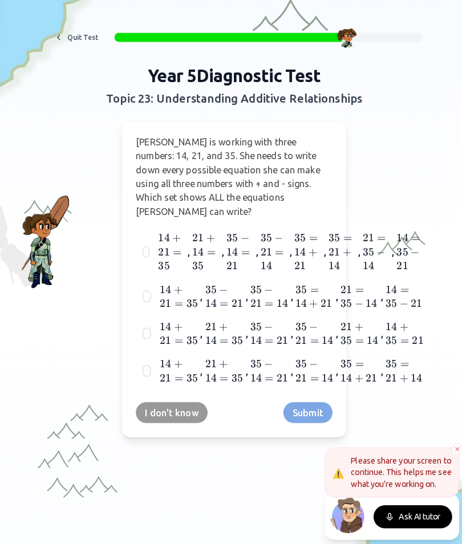
click at [144, 289] on div at bounding box center [145, 294] width 8 height 11
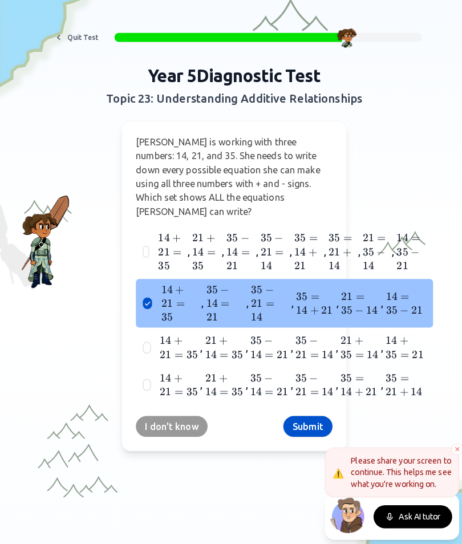
click at [308, 413] on button "Submit" at bounding box center [303, 423] width 48 height 21
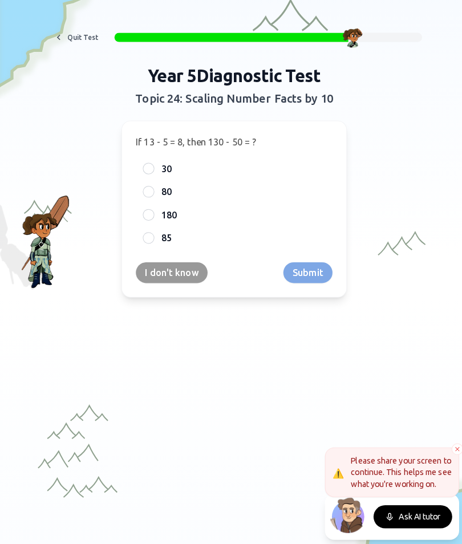
click at [146, 212] on div at bounding box center [146, 214] width 11 height 11
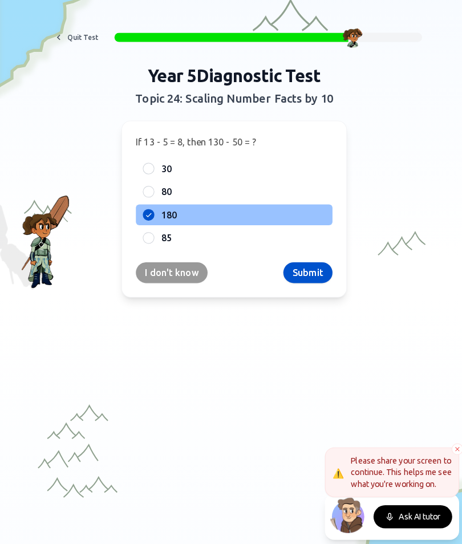
click at [312, 277] on button "Submit" at bounding box center [303, 271] width 48 height 21
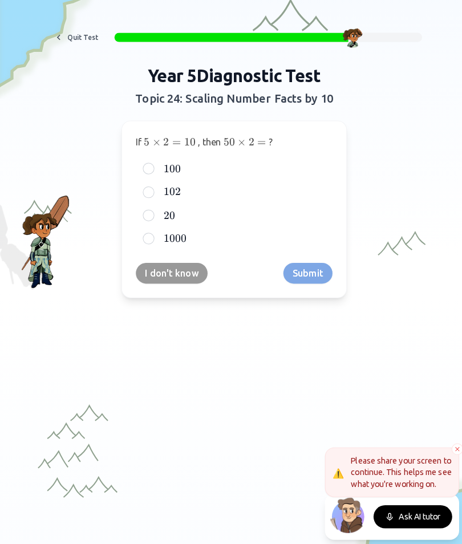
click at [152, 214] on div at bounding box center [146, 214] width 11 height 11
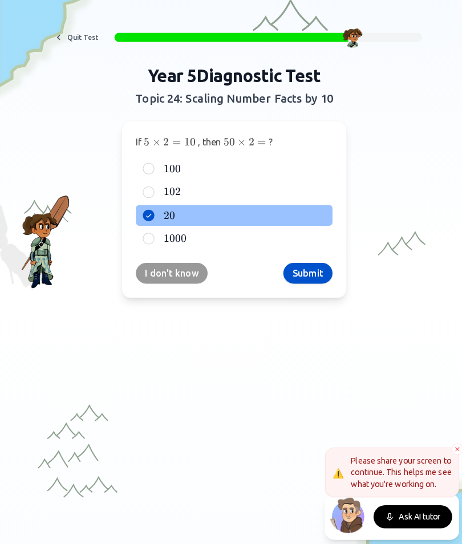
click at [142, 188] on div at bounding box center [146, 191] width 11 height 11
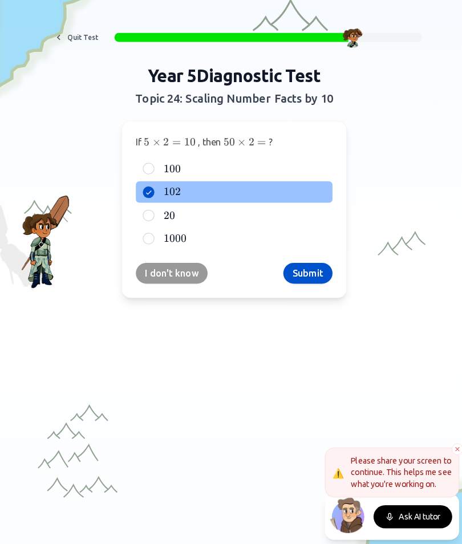
click at [316, 275] on button "Submit" at bounding box center [303, 272] width 48 height 21
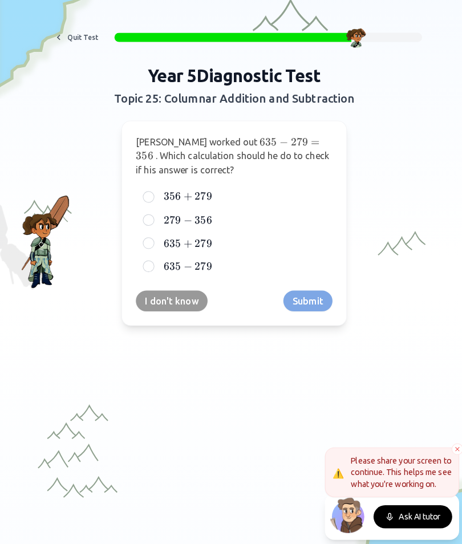
click at [153, 195] on div "356 + 279 356 + 279 356 + 279" at bounding box center [231, 196] width 194 height 21
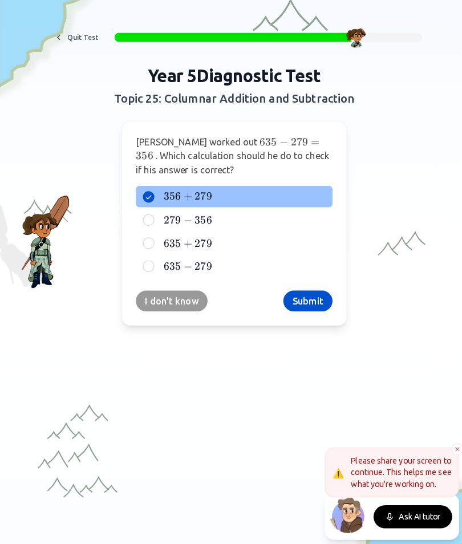
click at [304, 305] on button "Submit" at bounding box center [303, 299] width 48 height 21
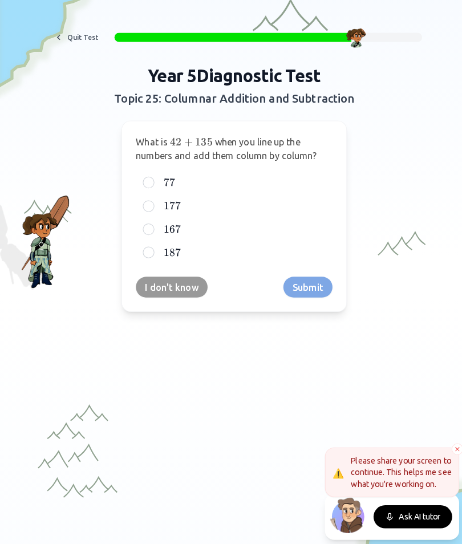
click at [309, 291] on div "I don't know Submit" at bounding box center [231, 285] width 194 height 21
click at [140, 212] on div "177 177 177" at bounding box center [231, 205] width 194 height 21
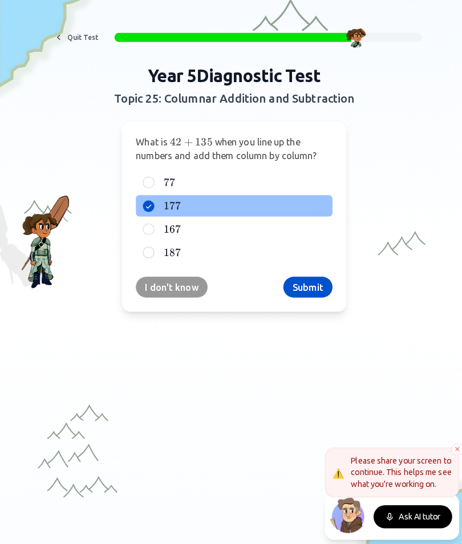
click at [313, 285] on button "Submit" at bounding box center [303, 285] width 48 height 21
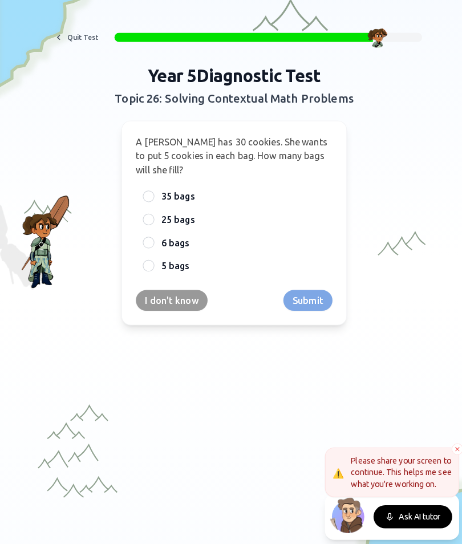
click at [317, 303] on div "I don't know Submit" at bounding box center [231, 298] width 194 height 21
click at [149, 221] on div at bounding box center [146, 218] width 11 height 11
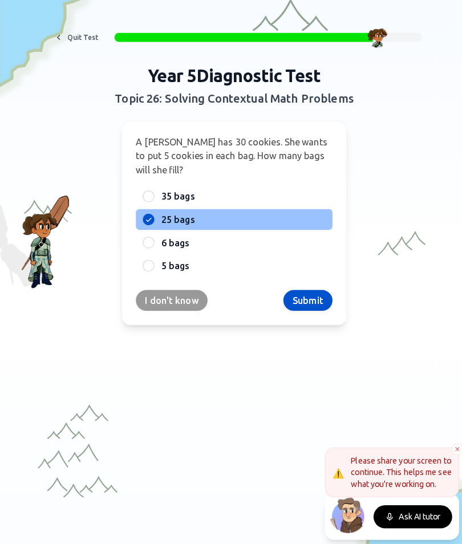
click at [312, 298] on button "Submit" at bounding box center [303, 298] width 48 height 21
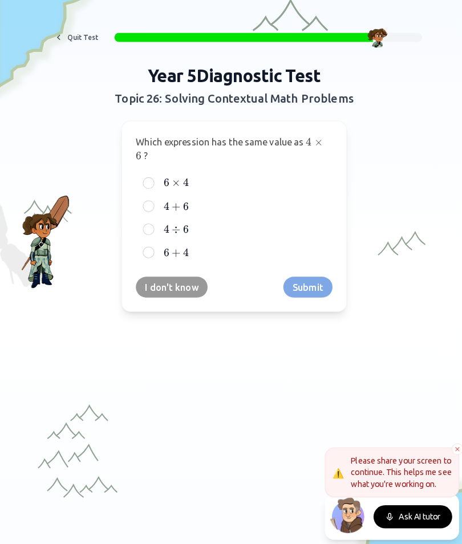
click at [153, 181] on div "6 × 4 6 \times 4 6 × 4" at bounding box center [231, 182] width 194 height 21
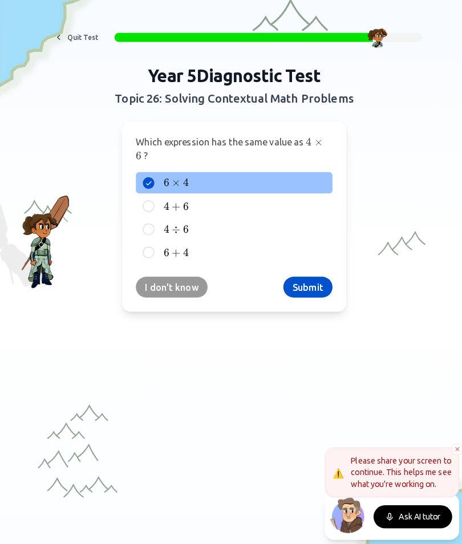
click at [310, 288] on button "Submit" at bounding box center [303, 285] width 48 height 21
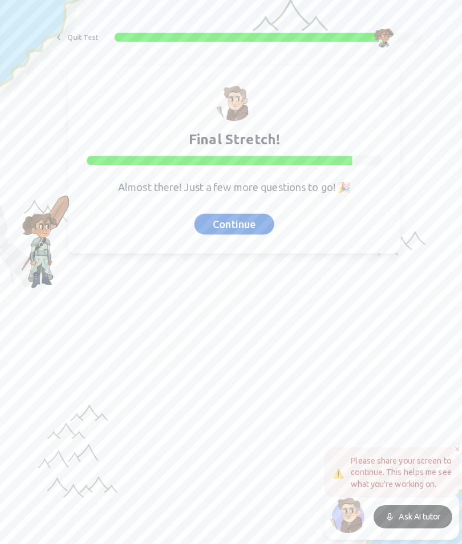
click at [215, 213] on button "Continue" at bounding box center [230, 223] width 79 height 21
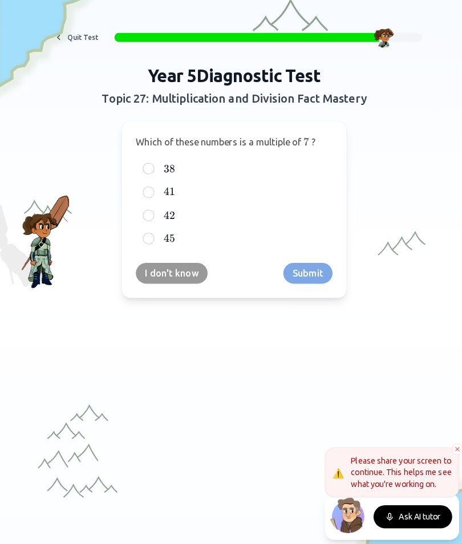
click at [308, 272] on div "I don't know Submit" at bounding box center [231, 272] width 194 height 21
click at [149, 212] on div at bounding box center [146, 214] width 11 height 11
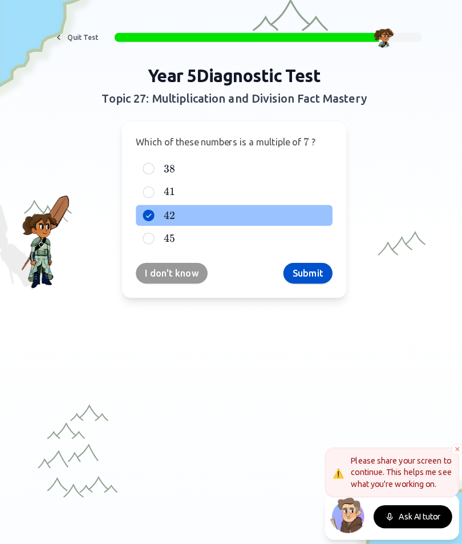
click at [311, 277] on button "Submit" at bounding box center [303, 272] width 48 height 21
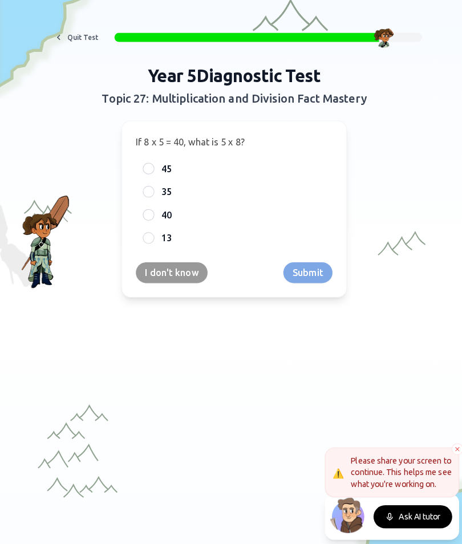
click at [141, 190] on div at bounding box center [146, 191] width 11 height 11
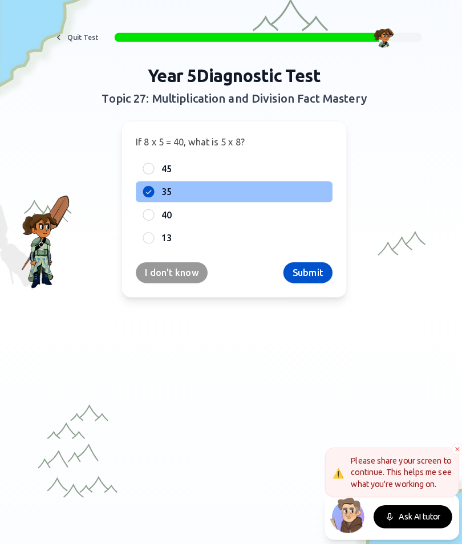
click at [302, 271] on button "Submit" at bounding box center [303, 271] width 48 height 21
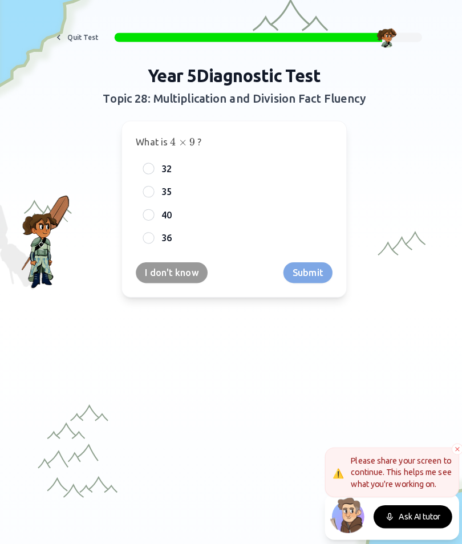
click at [136, 166] on div "32" at bounding box center [231, 168] width 194 height 21
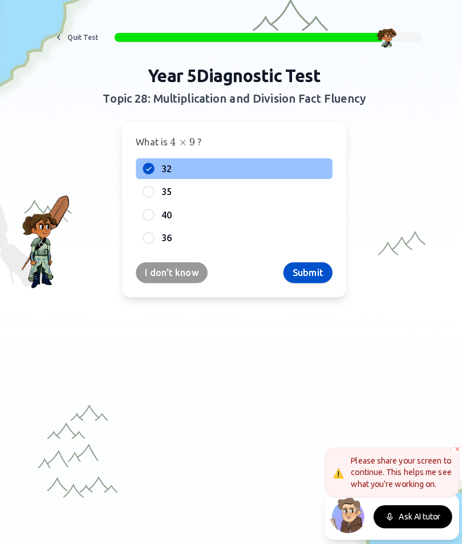
click at [138, 236] on div "36" at bounding box center [231, 237] width 194 height 21
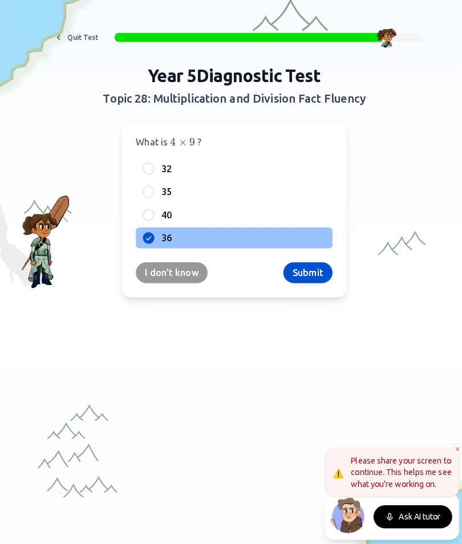
click at [317, 271] on button "Submit" at bounding box center [303, 271] width 48 height 21
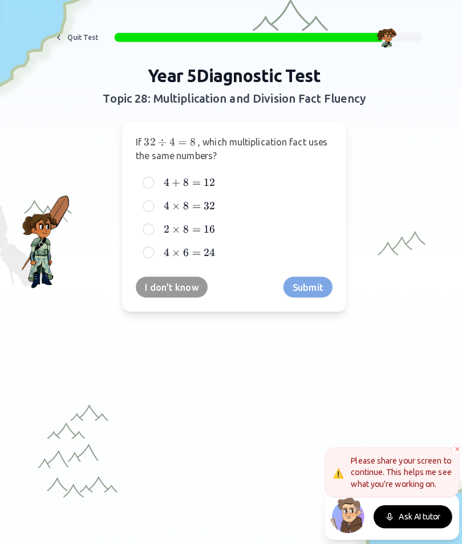
click at [141, 196] on div "4 × 8 = 32 4 \times 8 = 32 4 × 8 = 32" at bounding box center [231, 205] width 194 height 21
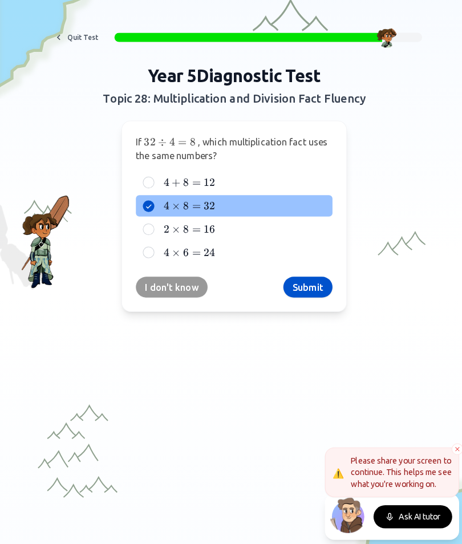
click at [301, 289] on button "Submit" at bounding box center [303, 285] width 48 height 21
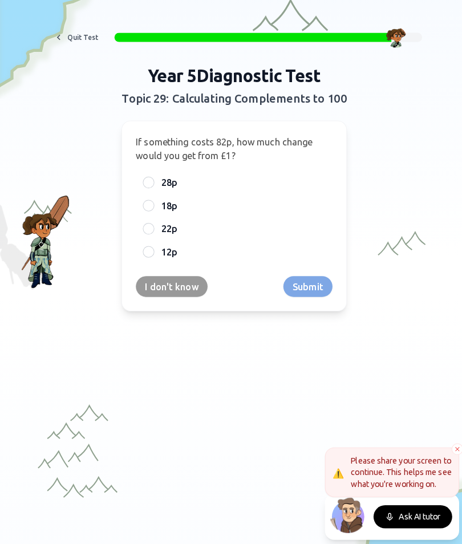
click at [160, 182] on span "28p" at bounding box center [167, 182] width 16 height 14
click at [151, 182] on button "28p" at bounding box center [146, 182] width 9 height 9
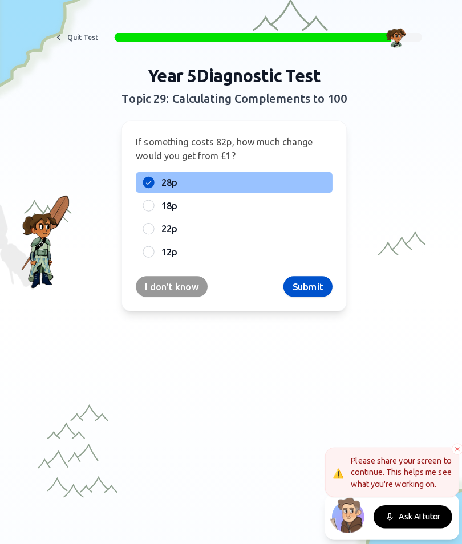
click at [300, 292] on button "Submit" at bounding box center [303, 285] width 48 height 21
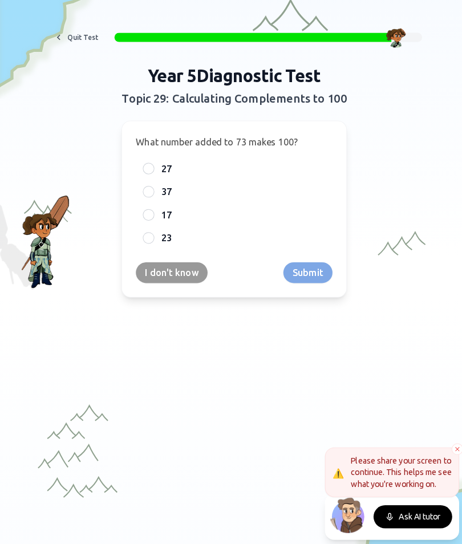
click at [141, 195] on div "37" at bounding box center [231, 191] width 194 height 21
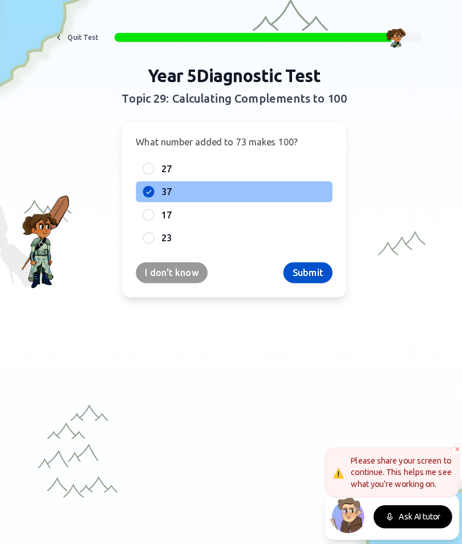
click at [313, 271] on button "Submit" at bounding box center [303, 271] width 48 height 21
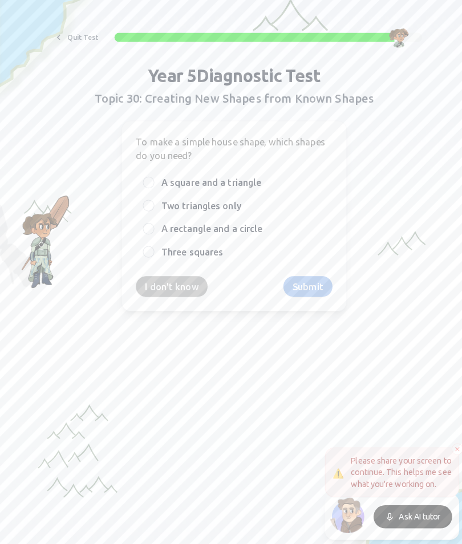
click at [147, 201] on div at bounding box center [146, 204] width 11 height 11
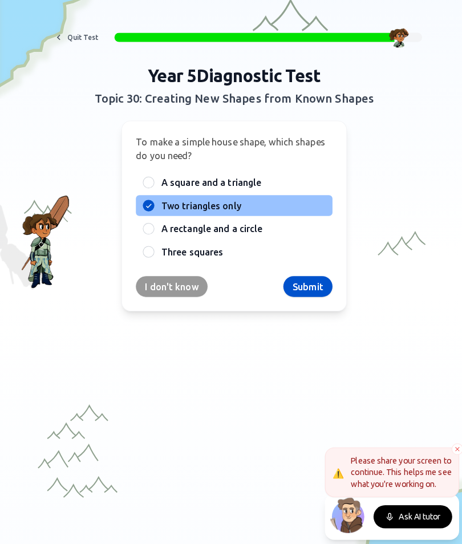
click at [303, 288] on button "Submit" at bounding box center [303, 285] width 48 height 21
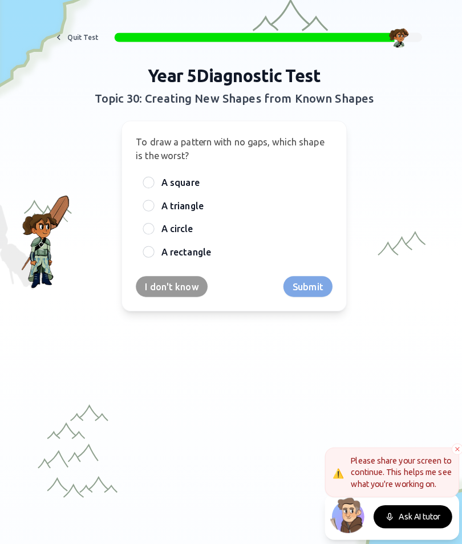
click at [143, 207] on div at bounding box center [146, 204] width 11 height 11
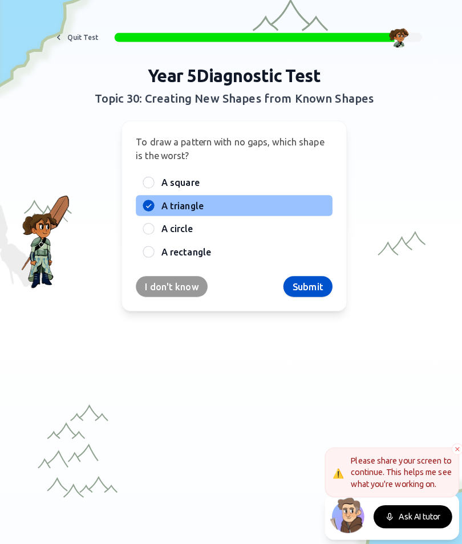
click at [311, 286] on button "Submit" at bounding box center [303, 285] width 48 height 21
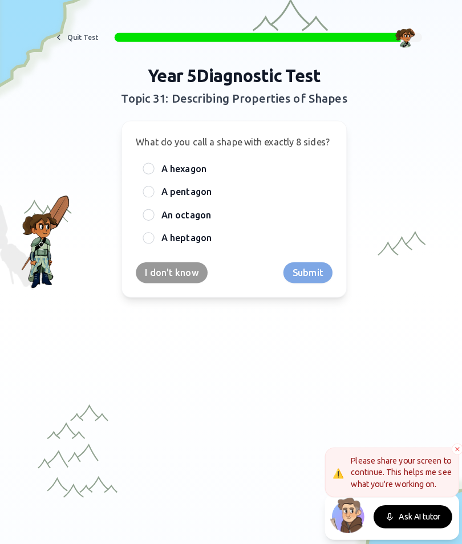
click at [149, 191] on div at bounding box center [146, 191] width 11 height 11
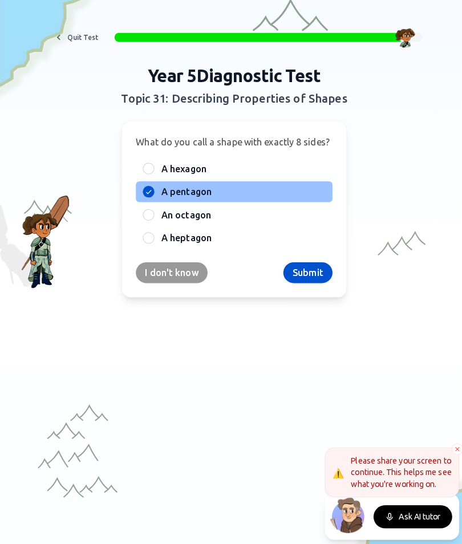
click at [313, 270] on button "Submit" at bounding box center [303, 271] width 48 height 21
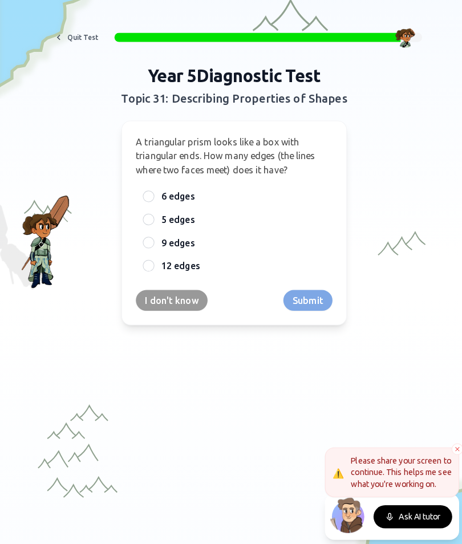
click at [147, 199] on div "6 edges" at bounding box center [231, 196] width 194 height 21
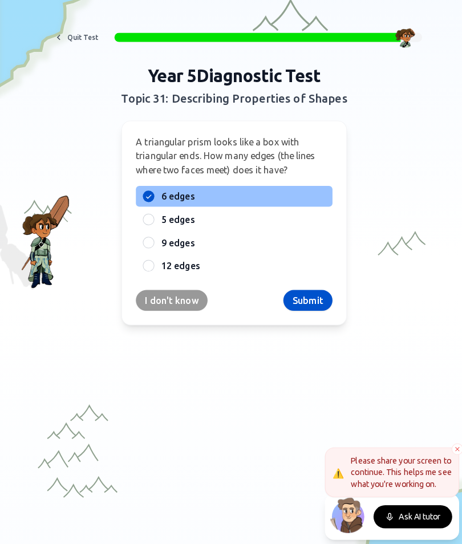
click at [311, 288] on button "Submit" at bounding box center [303, 298] width 48 height 21
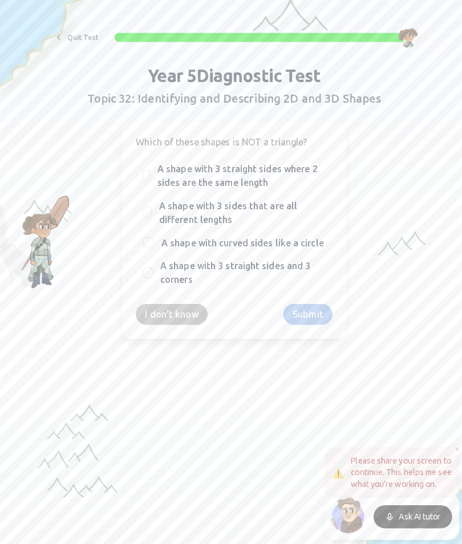
click at [142, 210] on div at bounding box center [145, 211] width 9 height 11
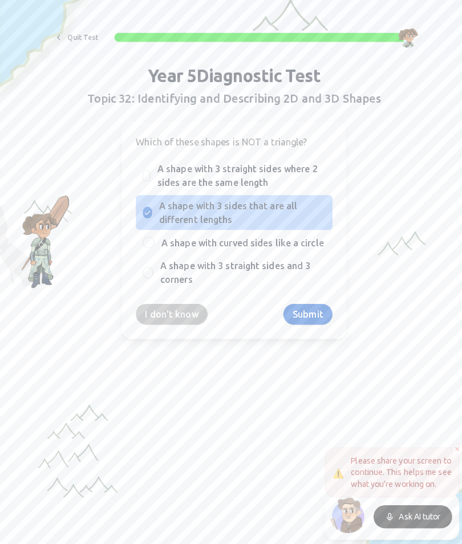
click at [311, 311] on button "Submit" at bounding box center [303, 312] width 48 height 21
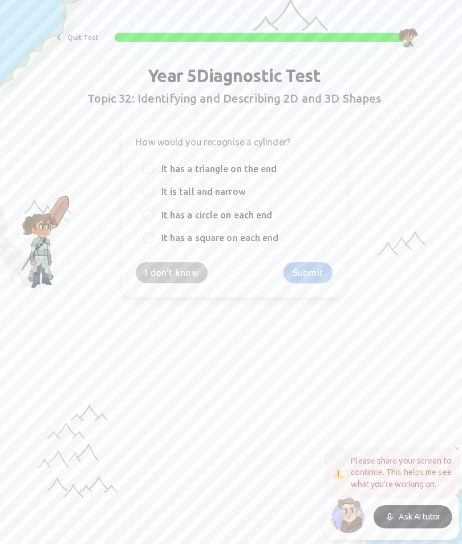
click at [152, 169] on div "It has a triangle on the end" at bounding box center [231, 168] width 194 height 21
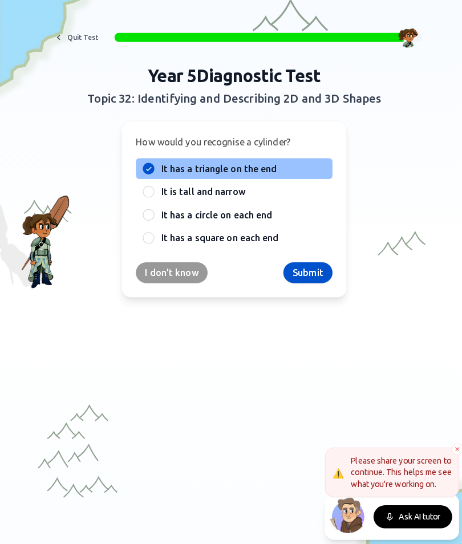
click at [315, 271] on button "Submit" at bounding box center [303, 271] width 48 height 21
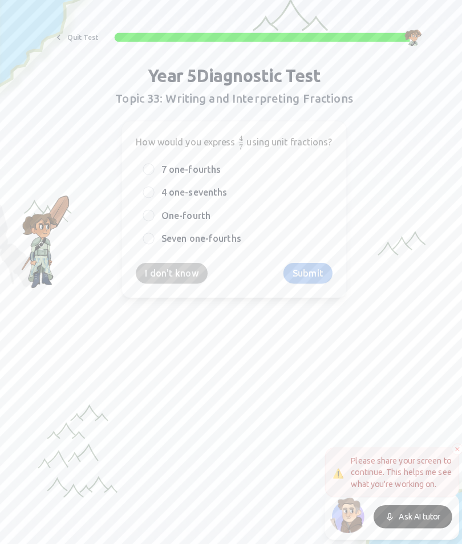
click at [153, 202] on div "4 one-sevenths" at bounding box center [231, 192] width 194 height 21
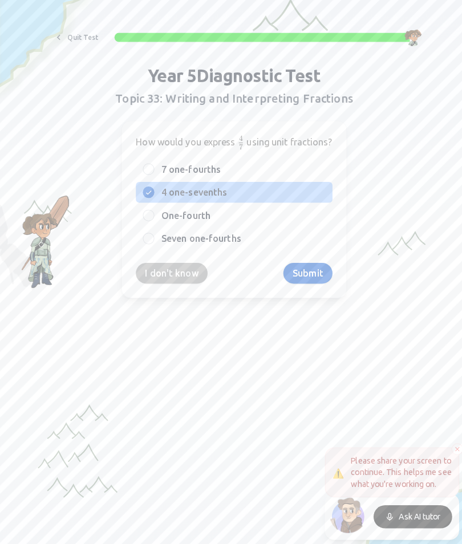
click at [305, 282] on button "Submit" at bounding box center [303, 272] width 48 height 21
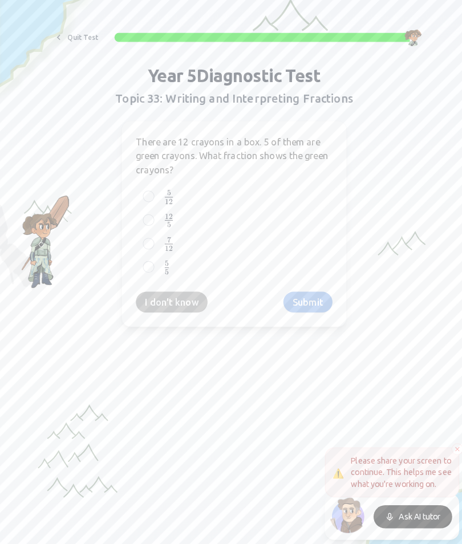
click at [148, 194] on div at bounding box center [146, 195] width 11 height 11
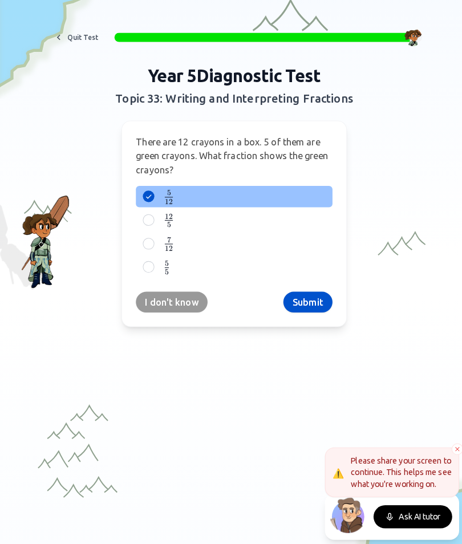
click at [307, 296] on button "Submit" at bounding box center [303, 300] width 48 height 21
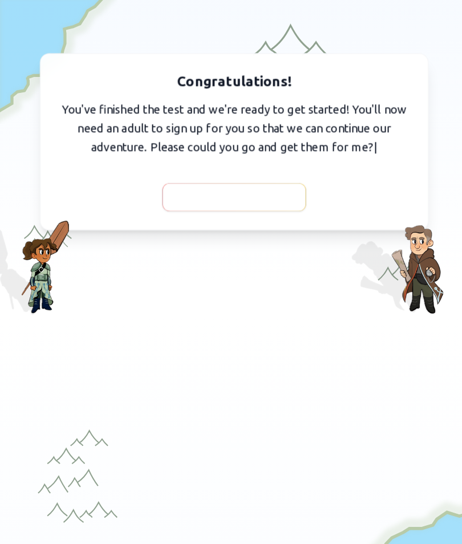
scroll to position [0, 0]
click at [270, 197] on span "I've got them with me" at bounding box center [230, 197] width 105 height 16
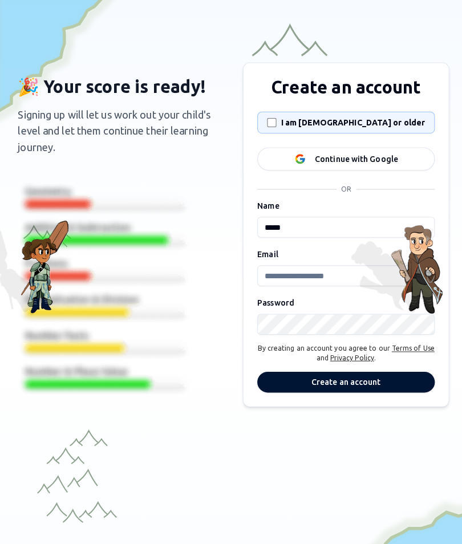
click at [383, 369] on button "Create an account" at bounding box center [341, 379] width 175 height 21
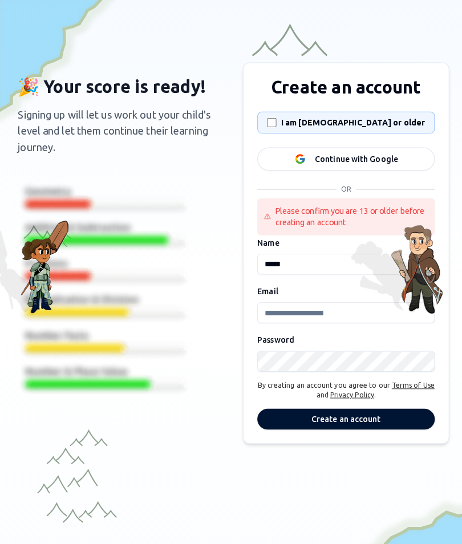
click at [295, 116] on div "I am 13 years old or older" at bounding box center [342, 123] width 156 height 21
click at [289, 128] on div "I am 13 years old or older" at bounding box center [342, 123] width 156 height 21
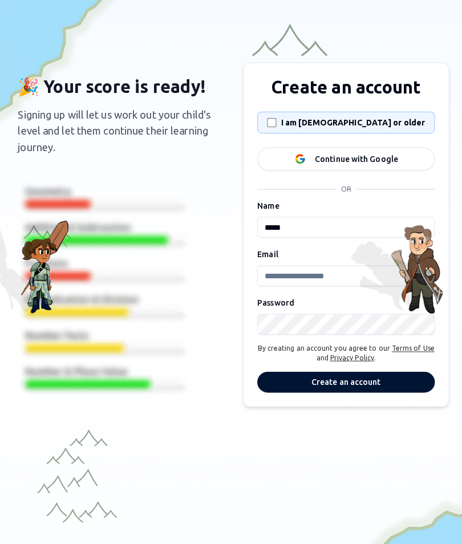
click at [344, 275] on input "Email" at bounding box center [341, 274] width 175 height 21
type input "*"
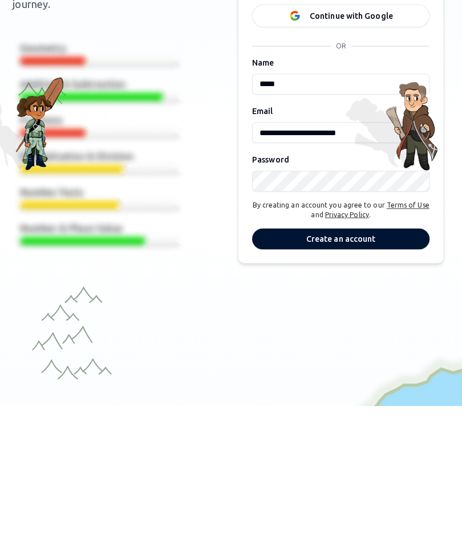
click at [370, 264] on input "**********" at bounding box center [341, 274] width 175 height 21
type input "**********"
click at [334, 216] on input "*****" at bounding box center [341, 226] width 175 height 21
type input "**********"
click at [378, 369] on button "Create an account" at bounding box center [341, 379] width 175 height 21
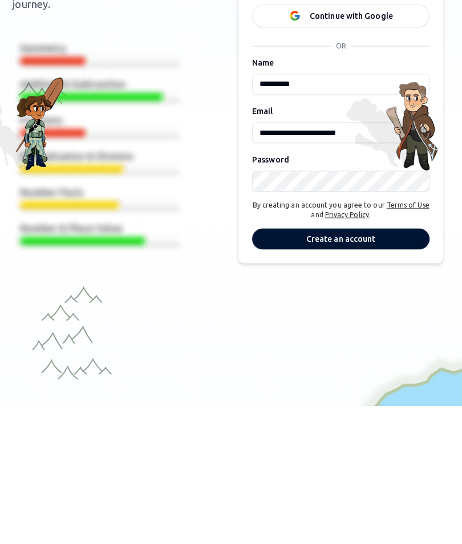
click at [364, 369] on button "Create an account" at bounding box center [341, 379] width 175 height 21
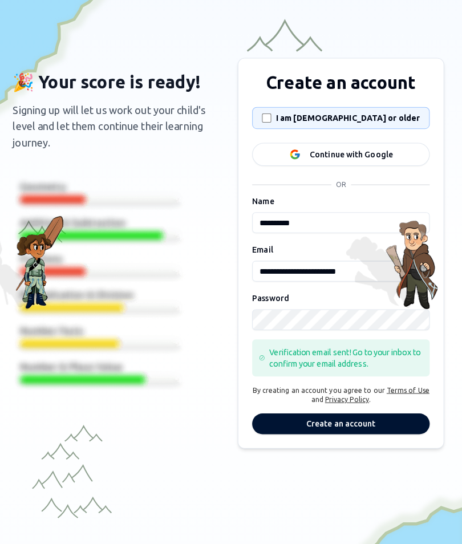
click at [385, 422] on button "Create an account" at bounding box center [341, 424] width 175 height 21
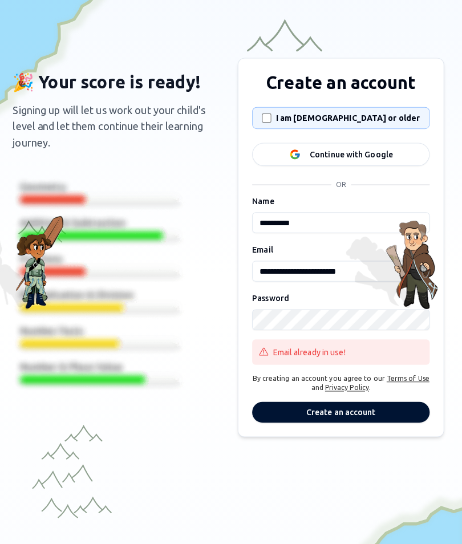
click at [191, 464] on div at bounding box center [231, 492] width 462 height 353
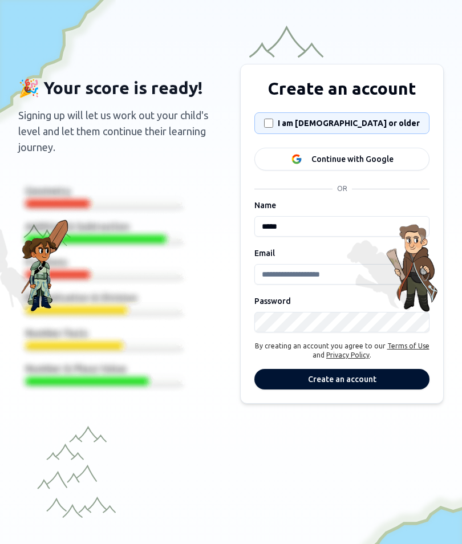
click at [59, 242] on img at bounding box center [103, 285] width 171 height 214
click at [154, 121] on p "Signing up will let us work out your child's level and let them continue their …" at bounding box center [119, 131] width 203 height 48
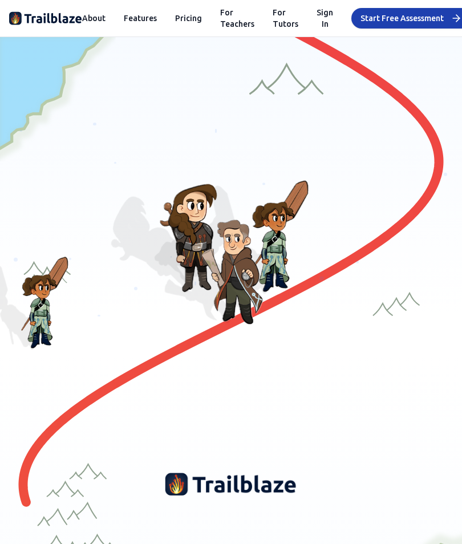
click at [316, 19] on button "Sign In" at bounding box center [324, 18] width 17 height 23
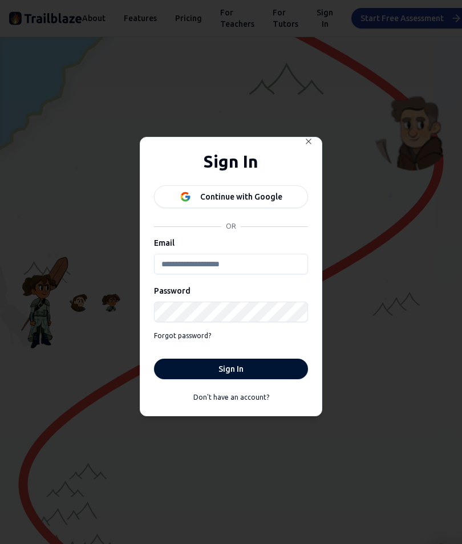
click at [248, 266] on input "Email" at bounding box center [231, 264] width 154 height 21
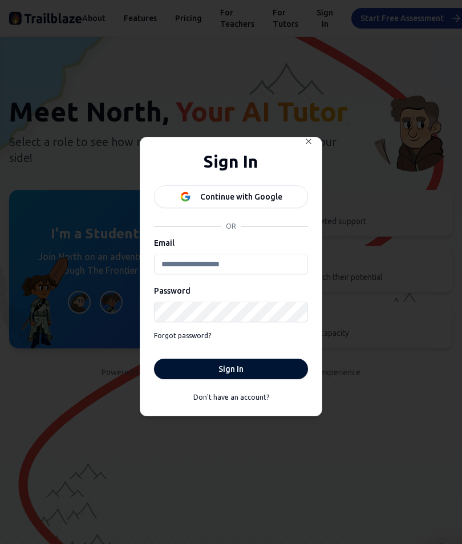
type input "**********"
click at [231, 369] on button "Sign In" at bounding box center [231, 368] width 154 height 21
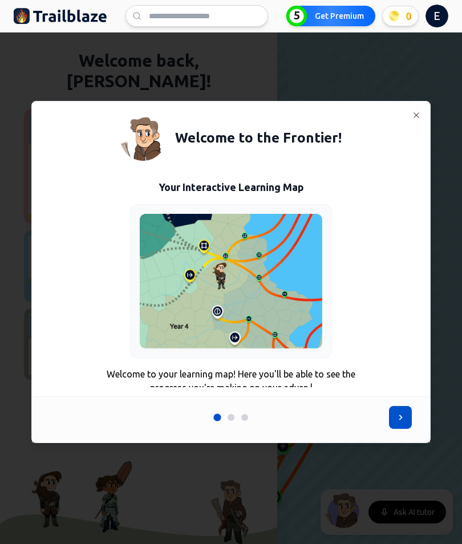
click at [399, 422] on icon at bounding box center [399, 416] width 11 height 11
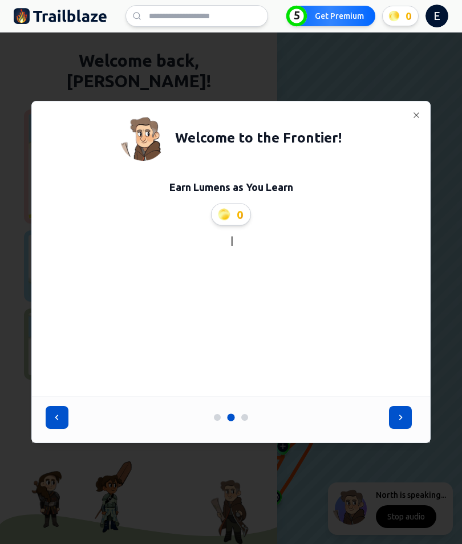
click at [400, 414] on icon at bounding box center [399, 416] width 11 height 11
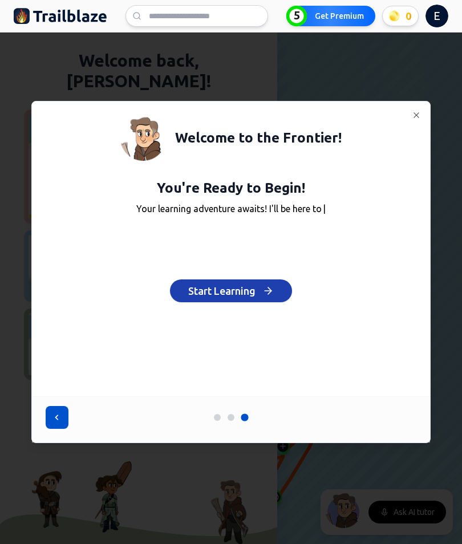
click at [189, 298] on button "Start Learning" at bounding box center [231, 290] width 122 height 23
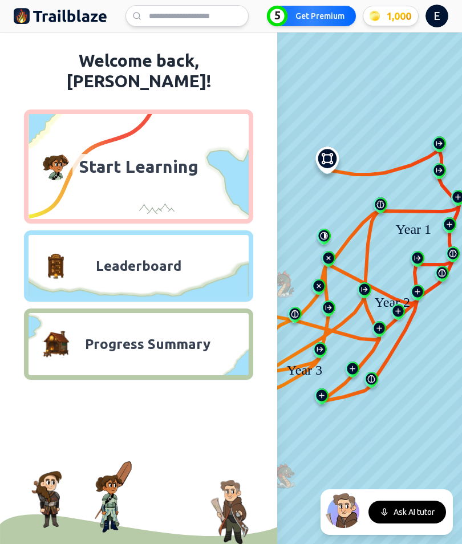
click at [56, 334] on img at bounding box center [55, 343] width 27 height 27
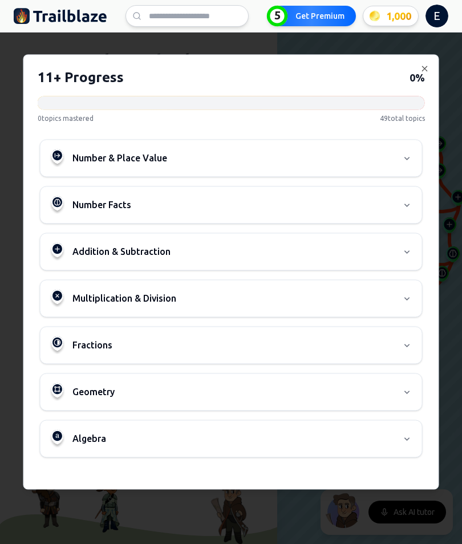
click at [427, 68] on icon "button" at bounding box center [424, 68] width 9 height 9
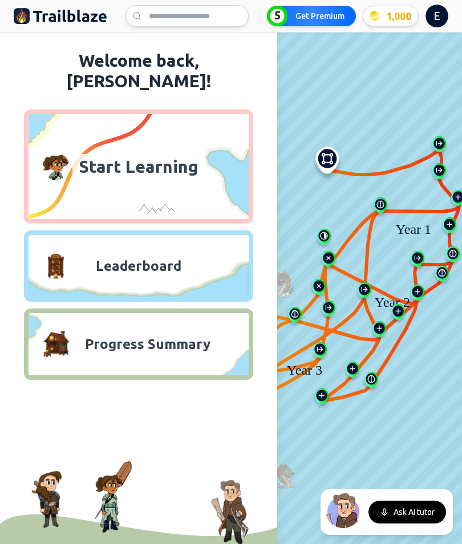
click at [48, 165] on icon at bounding box center [91, 166] width 126 height 105
click at [48, 178] on icon at bounding box center [91, 166] width 126 height 105
click at [58, 181] on icon at bounding box center [91, 166] width 126 height 105
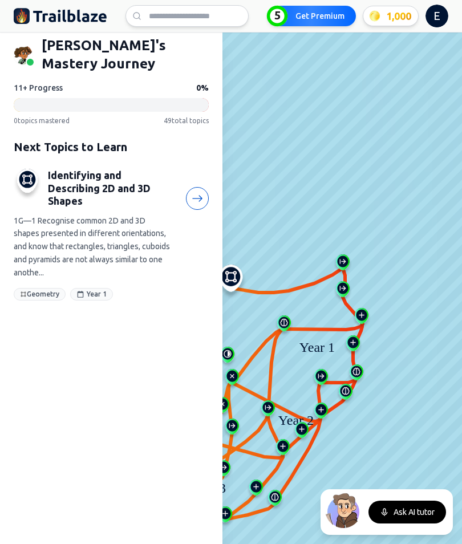
click at [55, 247] on div "1G—1 Recognise common 2D and 3D shapes presented in different orientations, and…" at bounding box center [93, 246] width 158 height 65
click at [4, 217] on div "[PERSON_NAME] 's Mastery Journey 11+ Progress 0 % 0 topics mastered 49 total to…" at bounding box center [111, 166] width 222 height 268
